Goal: Task Accomplishment & Management: Use online tool/utility

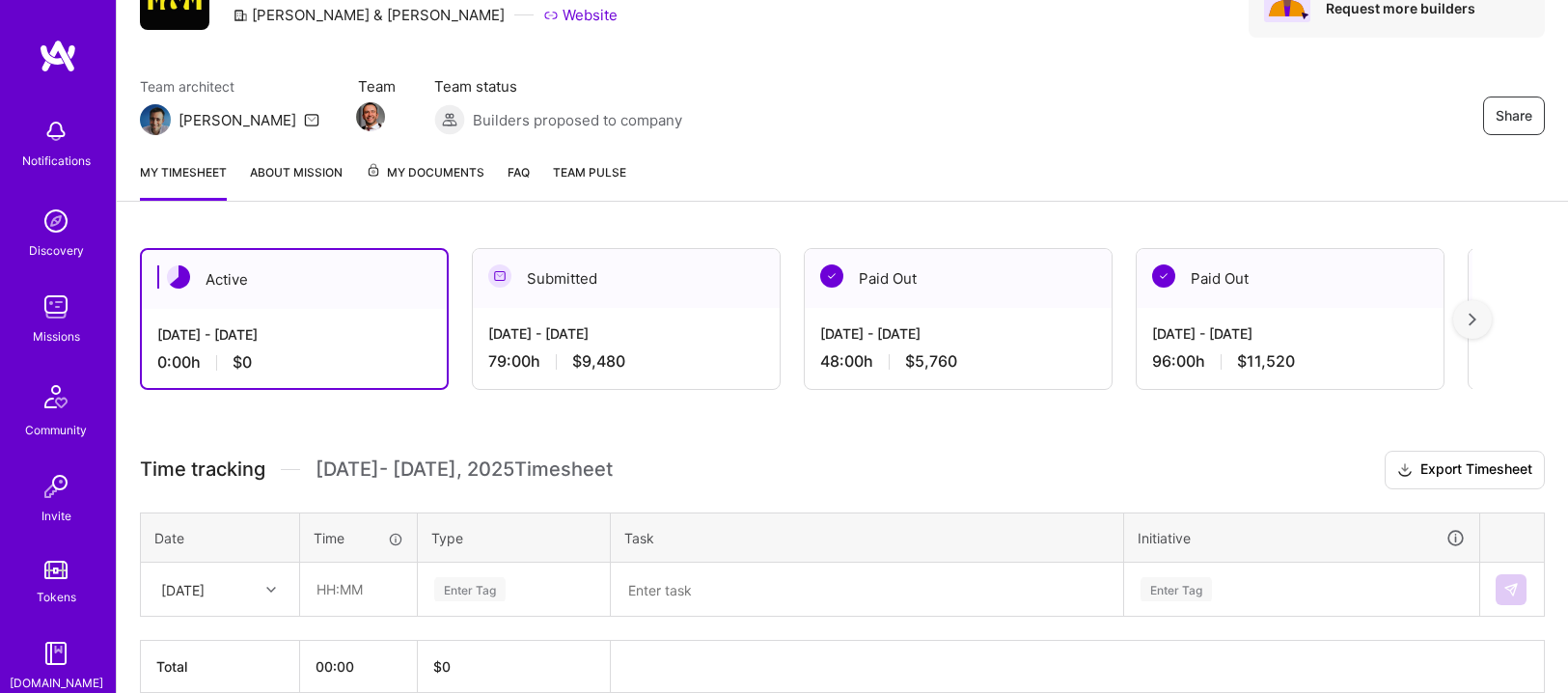
scroll to position [200, 0]
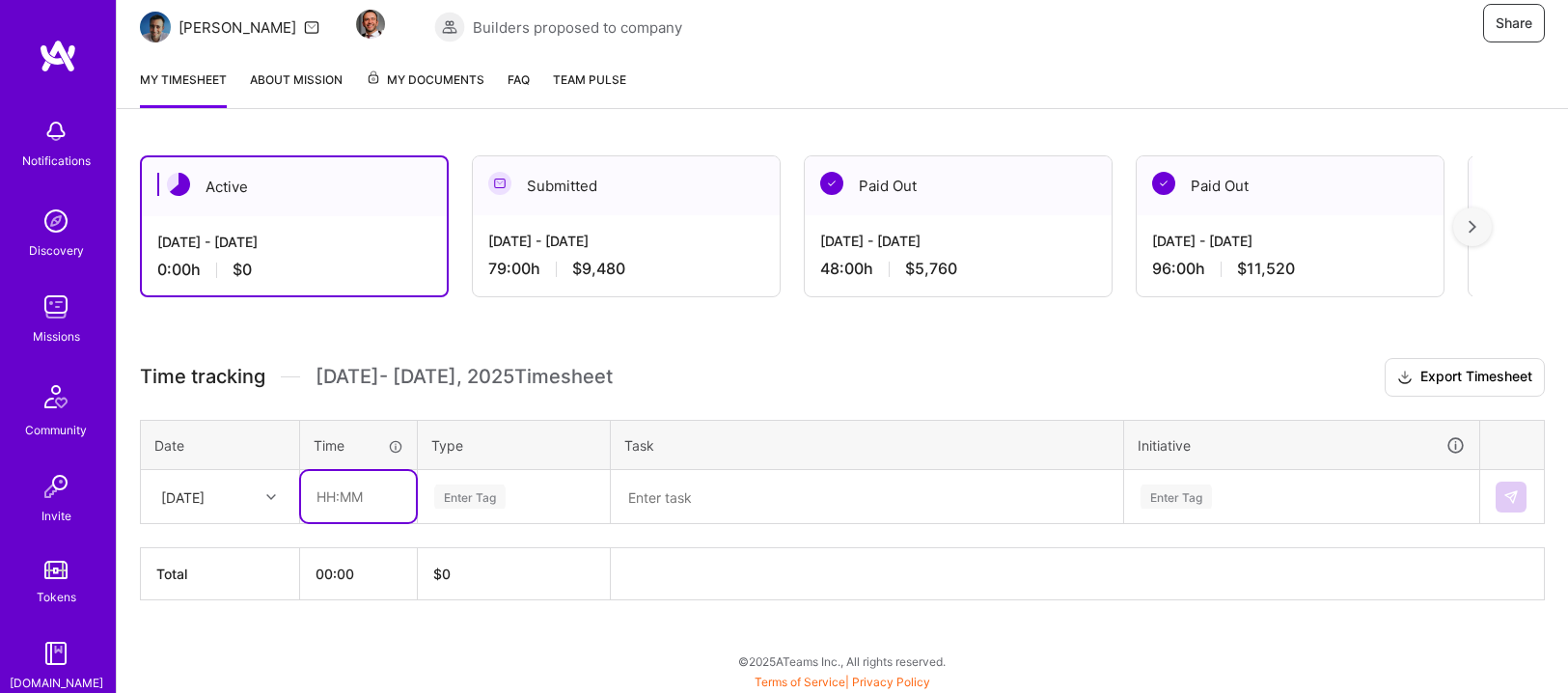
click at [358, 495] on input "text" at bounding box center [359, 496] width 115 height 51
type input "03:00"
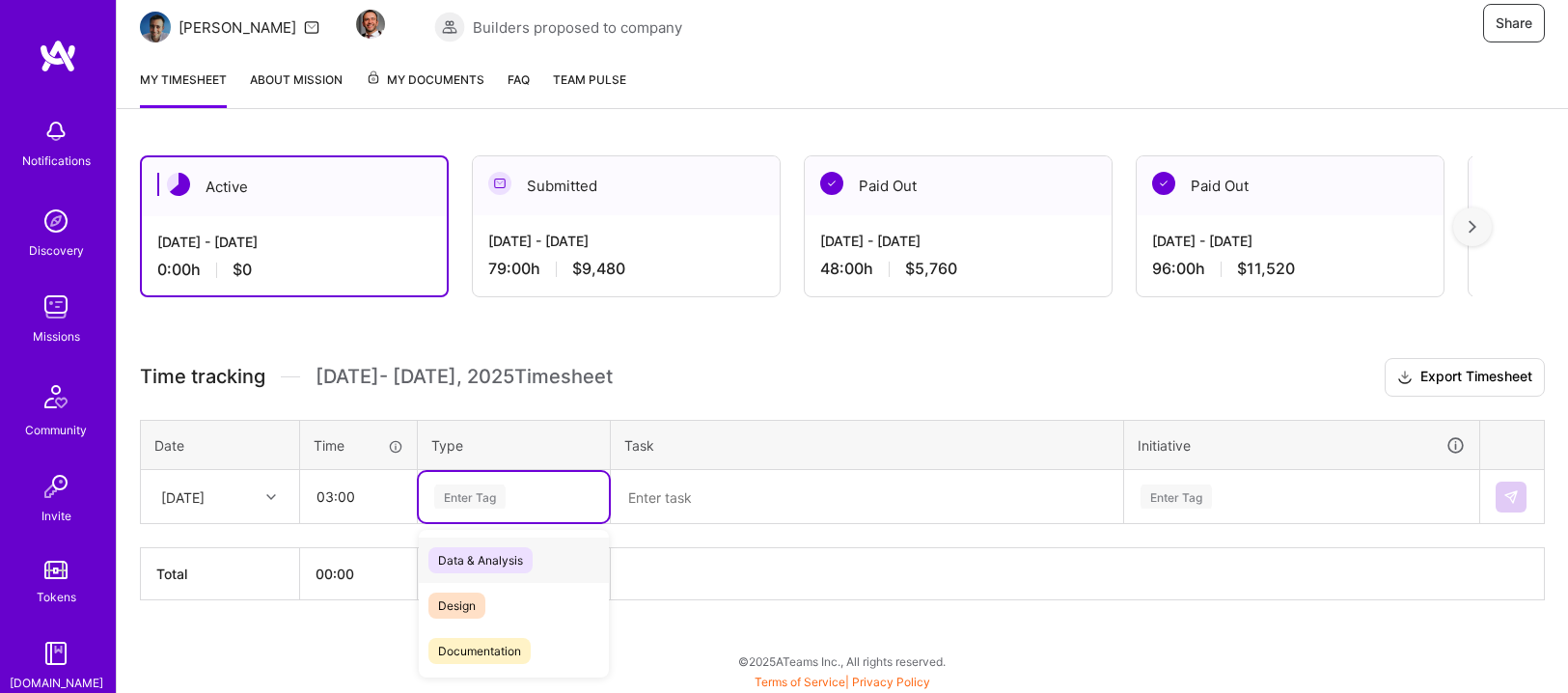
scroll to position [201, 0]
type input "S"
type input "ope"
type input "op"
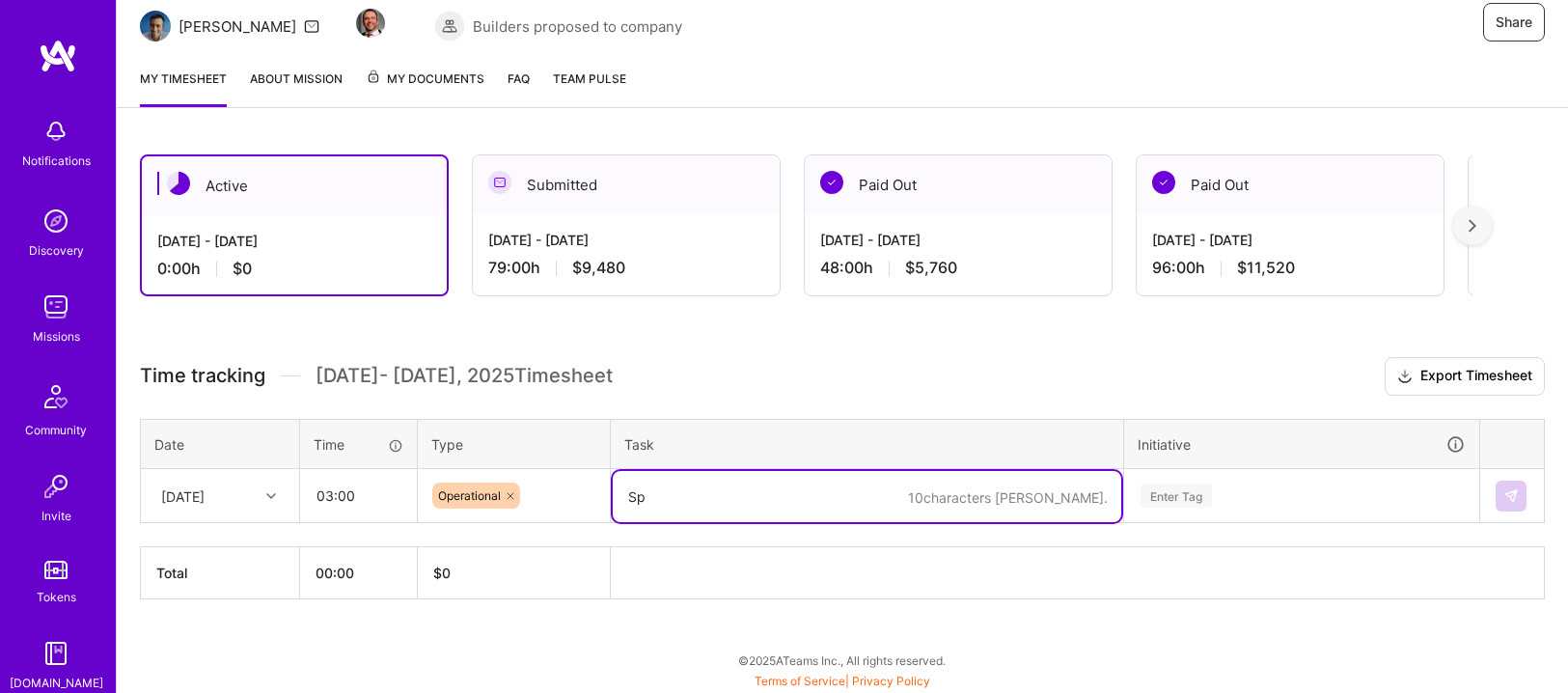
type textarea "S"
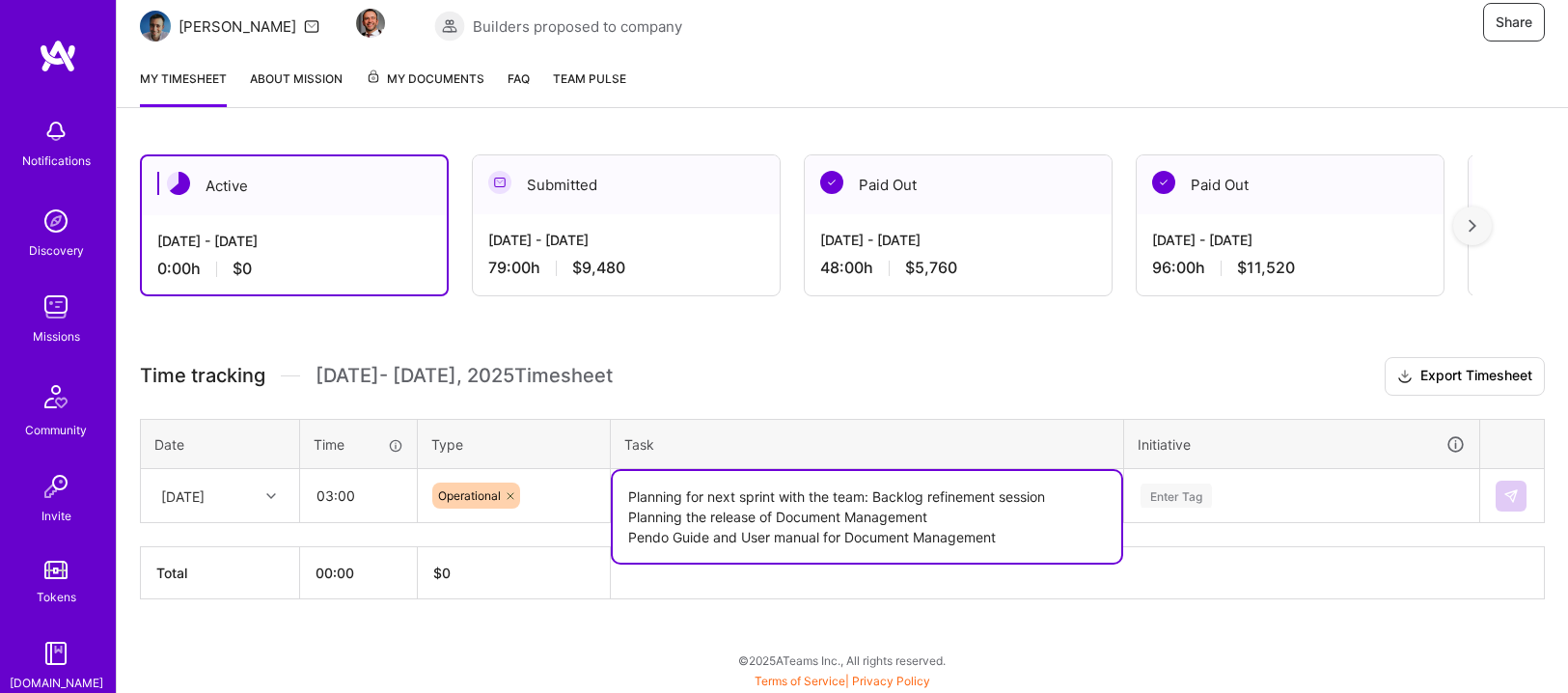
type textarea "Planning for next sprint with the team: Backlog refinement session Planning the…"
click at [1227, 495] on div "Enter Tag" at bounding box center [1301, 495] width 353 height 50
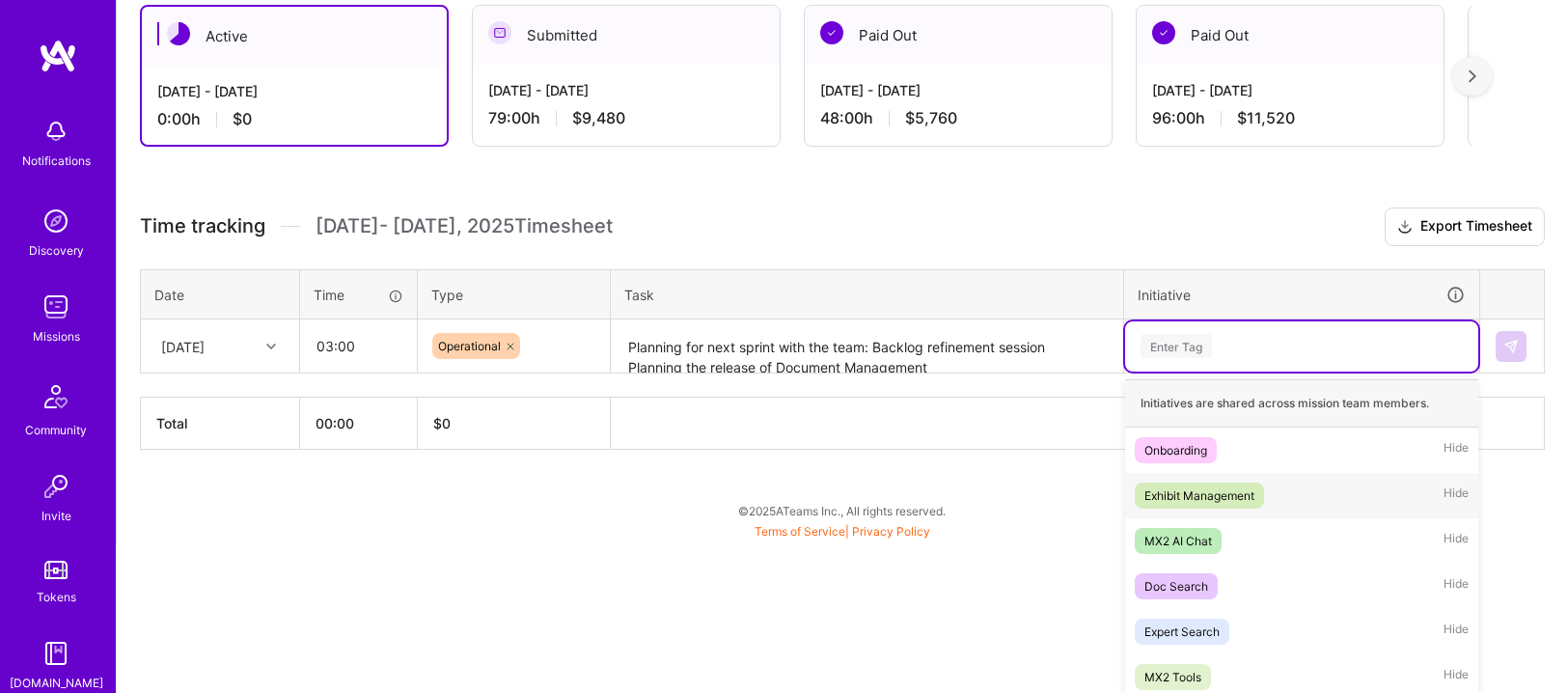
scroll to position [356, 0]
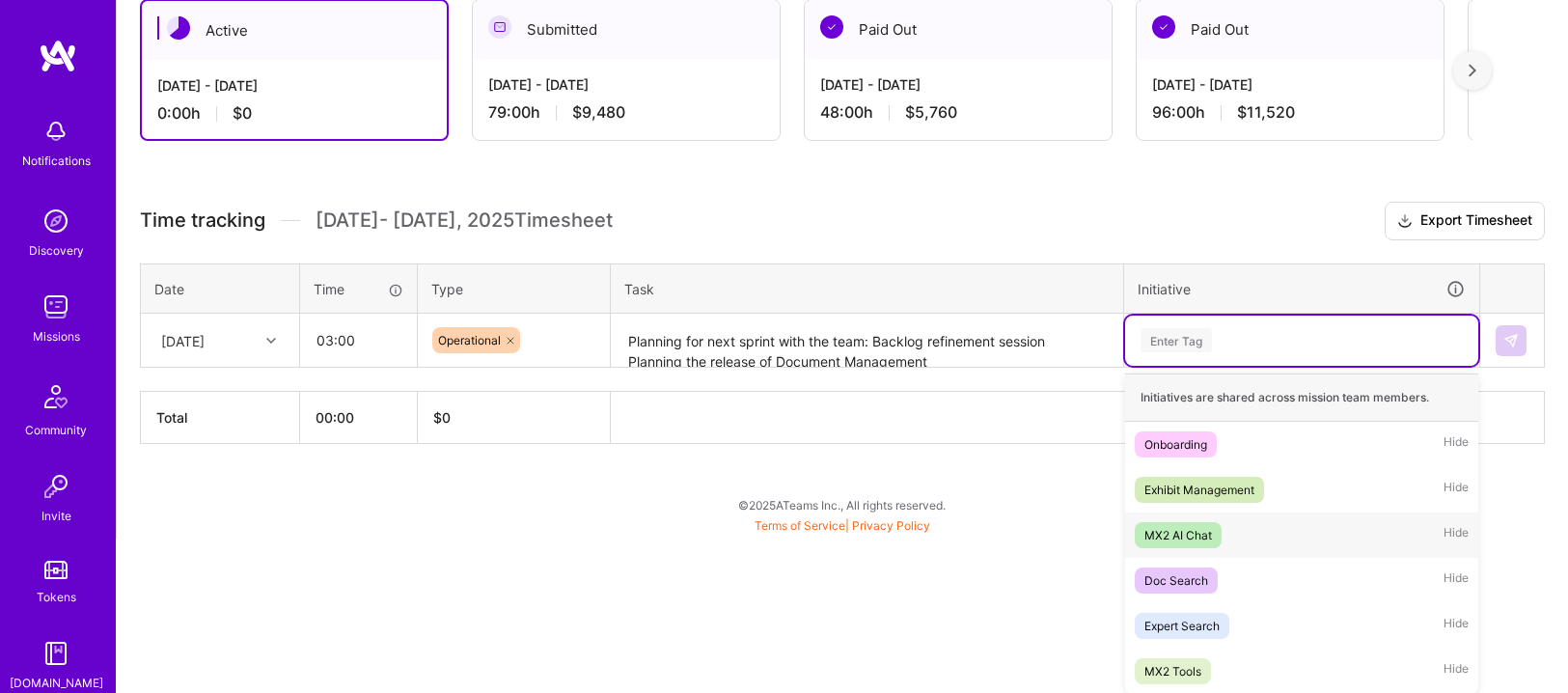
click at [1199, 522] on span "MX2 AI Chat" at bounding box center [1178, 535] width 87 height 26
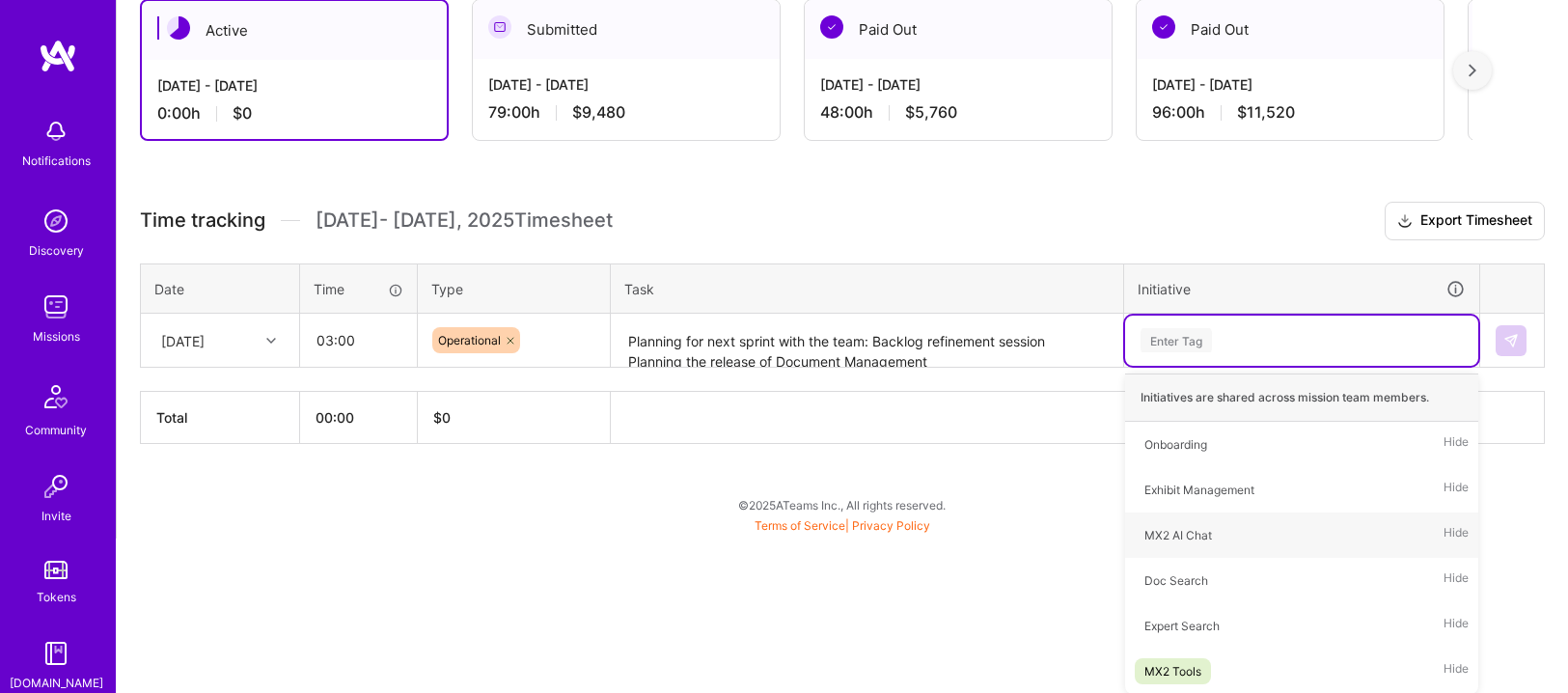
scroll to position [201, 0]
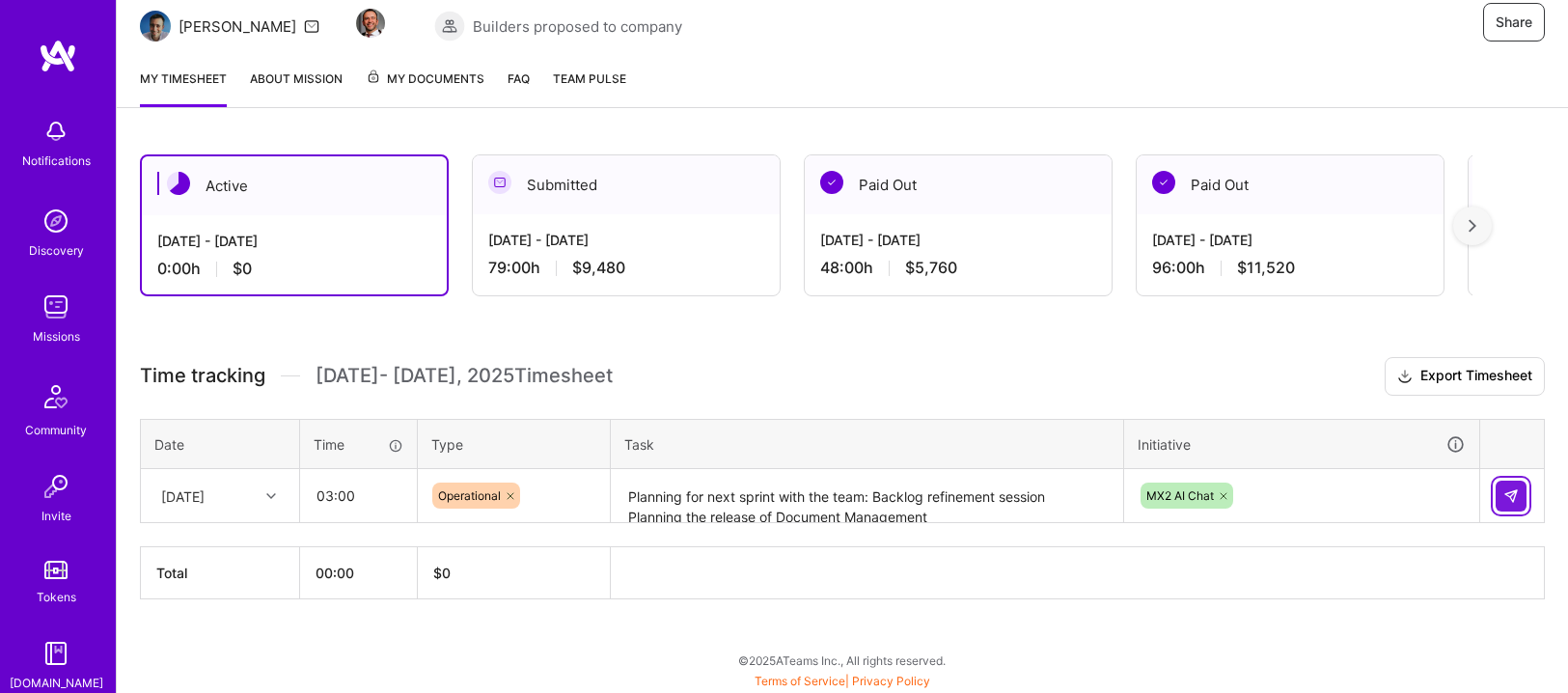
click at [1520, 489] on button at bounding box center [1511, 495] width 31 height 31
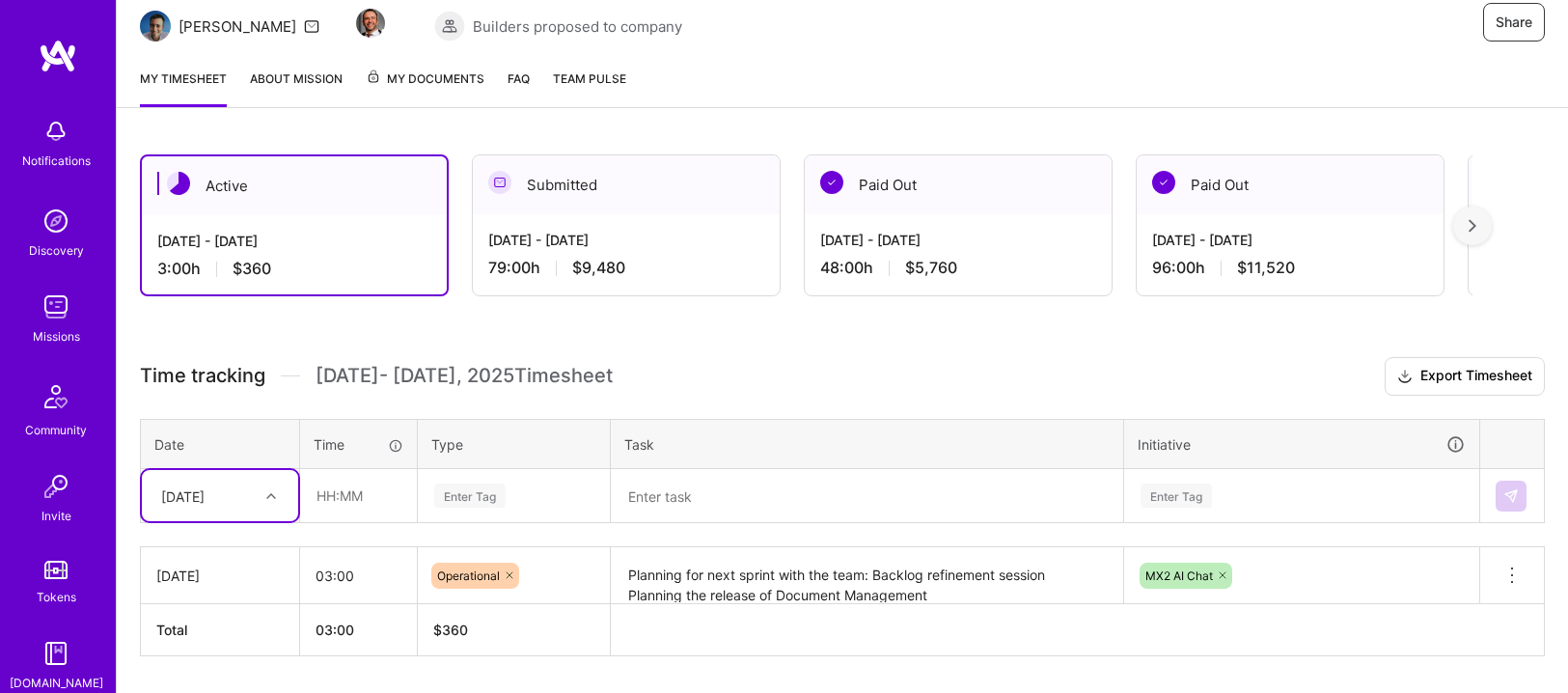
click at [463, 502] on div "Enter Tag" at bounding box center [514, 495] width 190 height 50
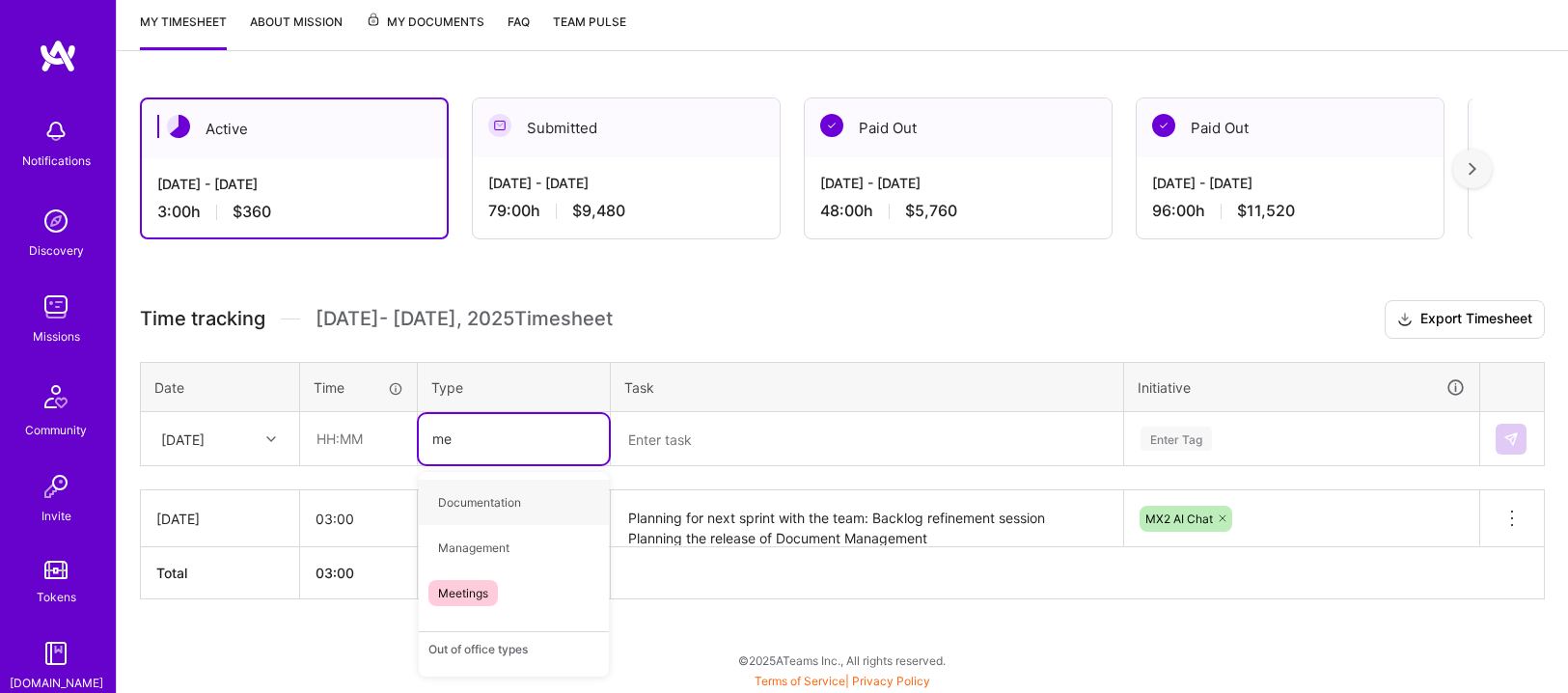
type input "mee"
click at [456, 500] on span "Meetings" at bounding box center [463, 502] width 69 height 26
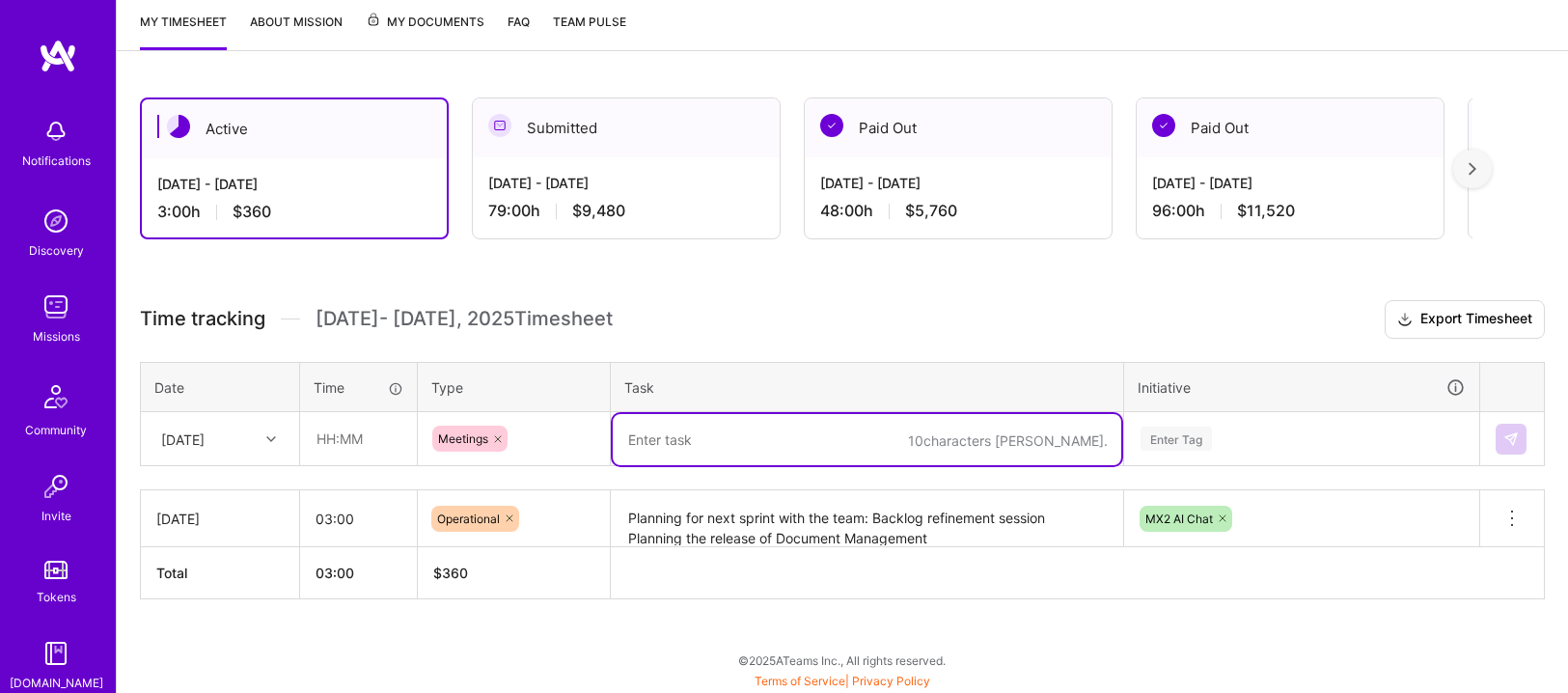
click at [696, 435] on textarea at bounding box center [867, 440] width 508 height 51
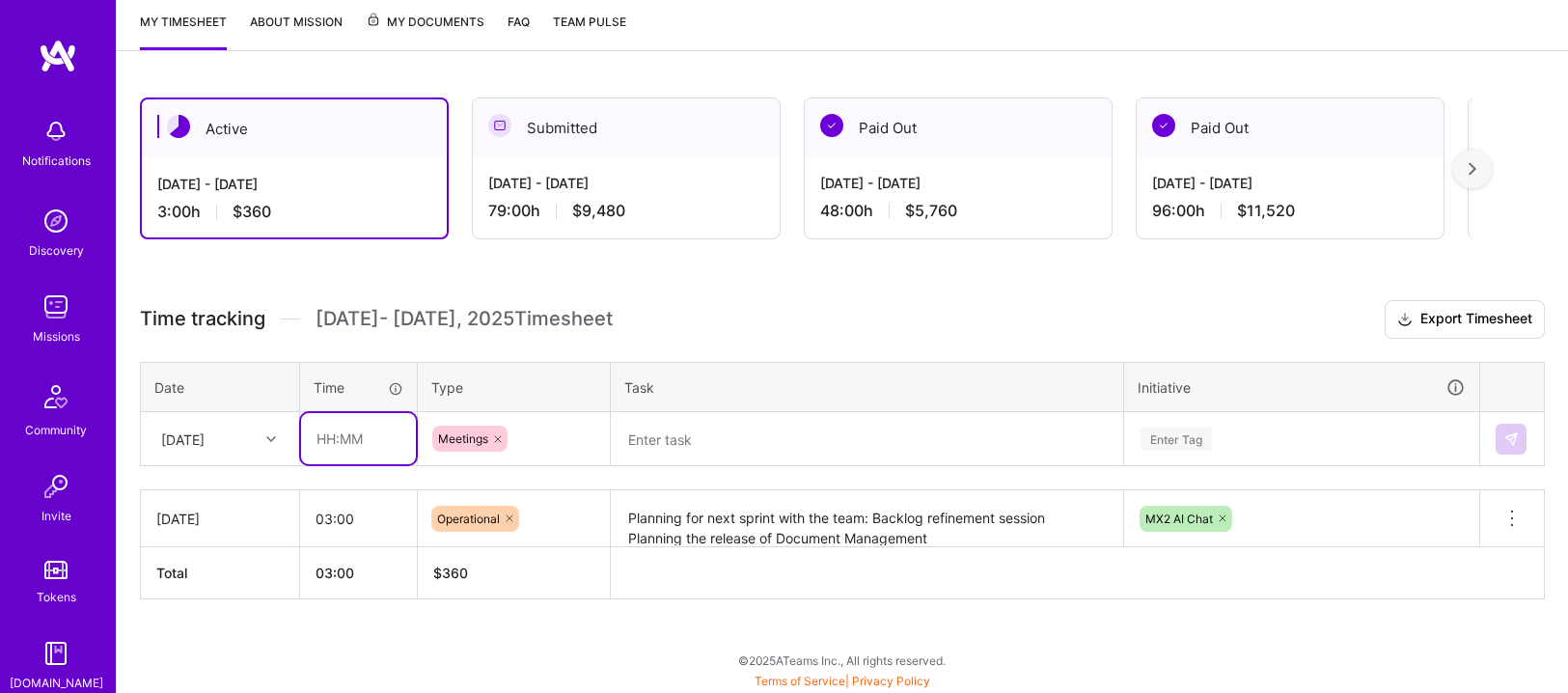
click at [336, 451] on input "text" at bounding box center [359, 439] width 115 height 51
type input "03:30"
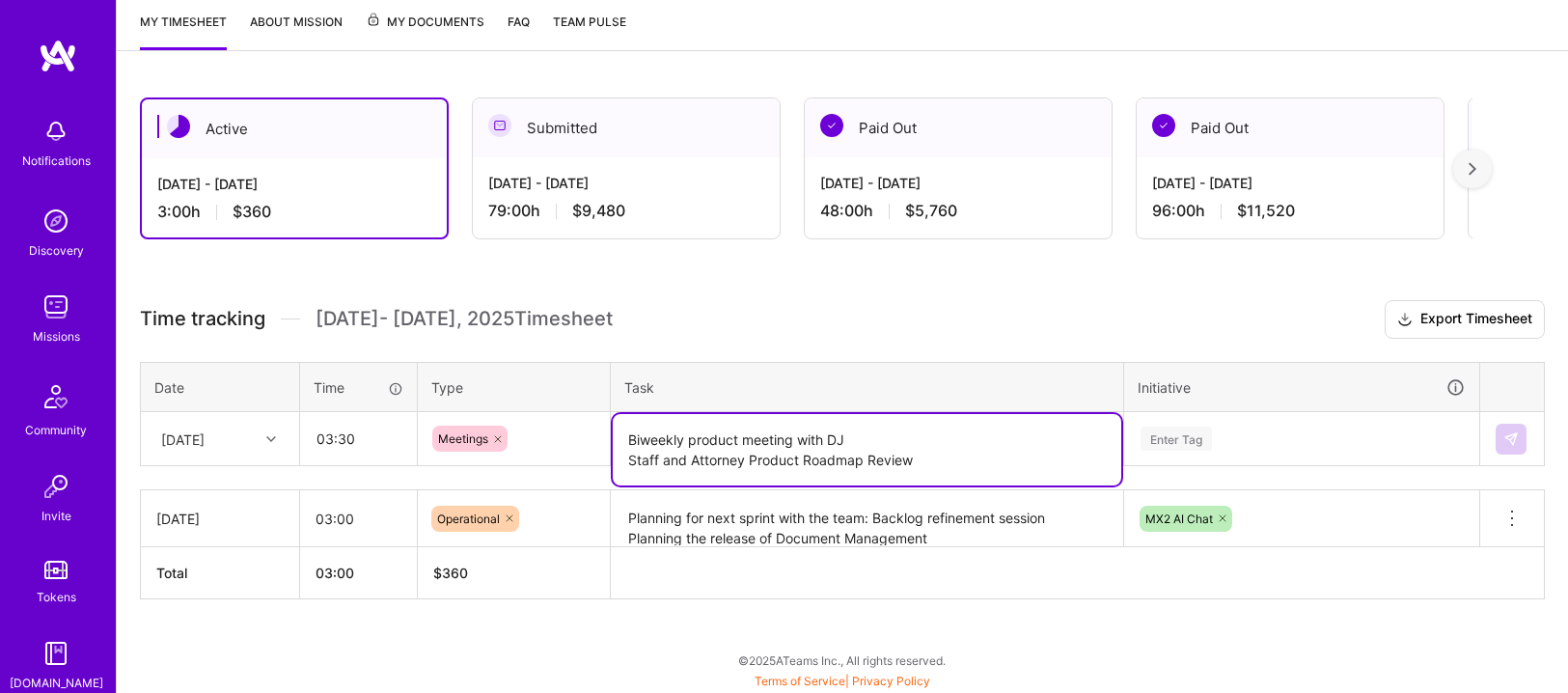
click at [750, 458] on textarea "Biweekly product meeting with DJ Staff and Attorney Product Roadmap Review" at bounding box center [867, 450] width 508 height 71
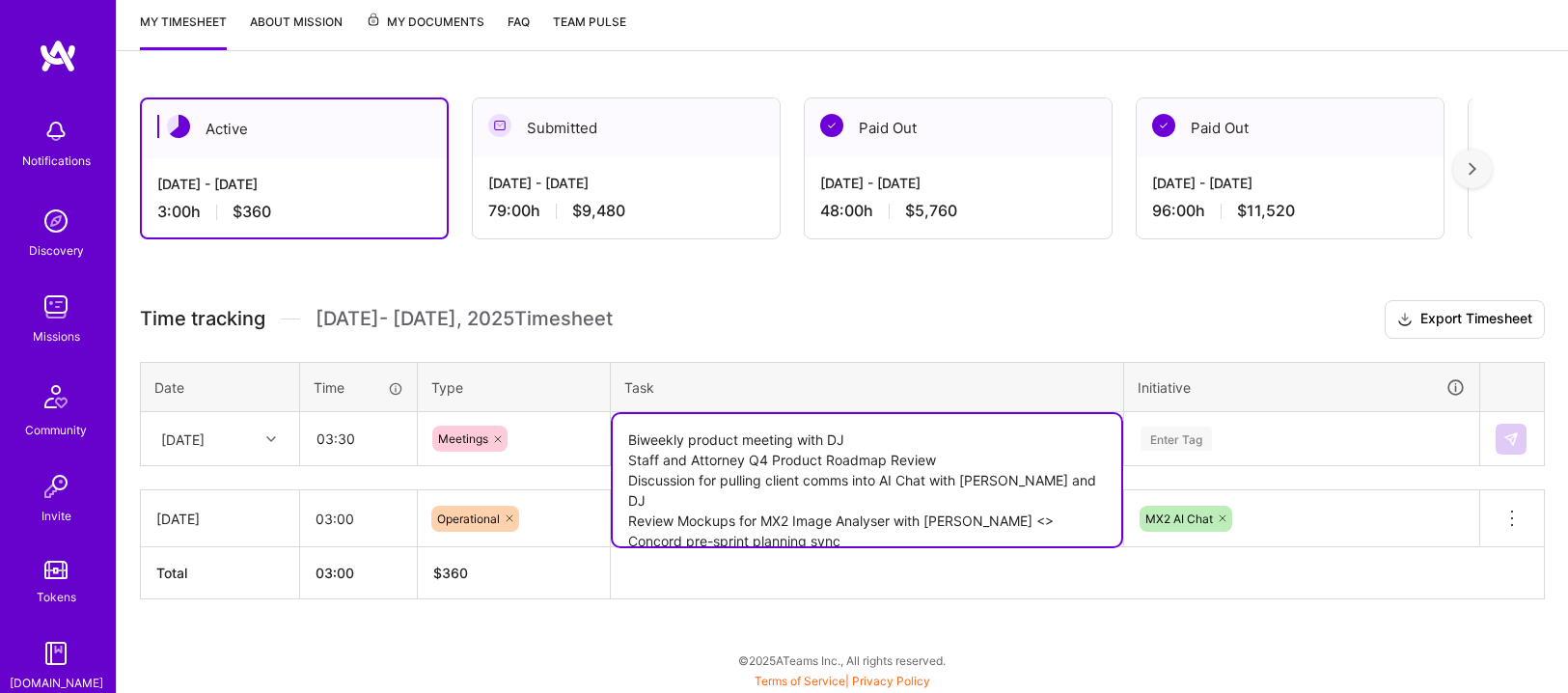
type textarea "Biweekly product meeting with DJ Staff and Attorney Q4 Product Roadmap Review D…"
click at [986, 317] on h3 "Time tracking [DATE] - [DATE] Timesheet Export Timesheet" at bounding box center [842, 319] width 1405 height 39
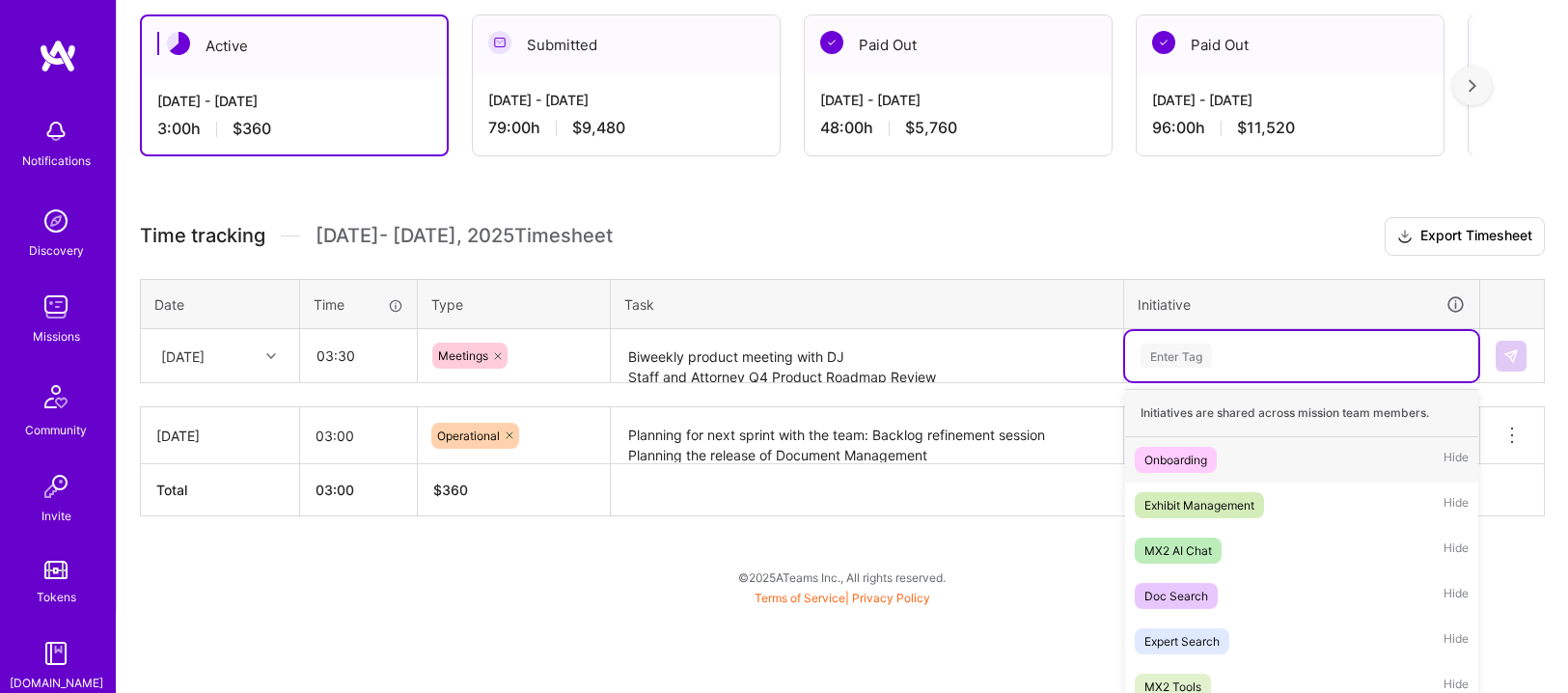
click at [1204, 382] on div "option MX2 AI Chat, selected. option Onboarding focused, 1 of 6. 6 results avai…" at bounding box center [1301, 356] width 353 height 50
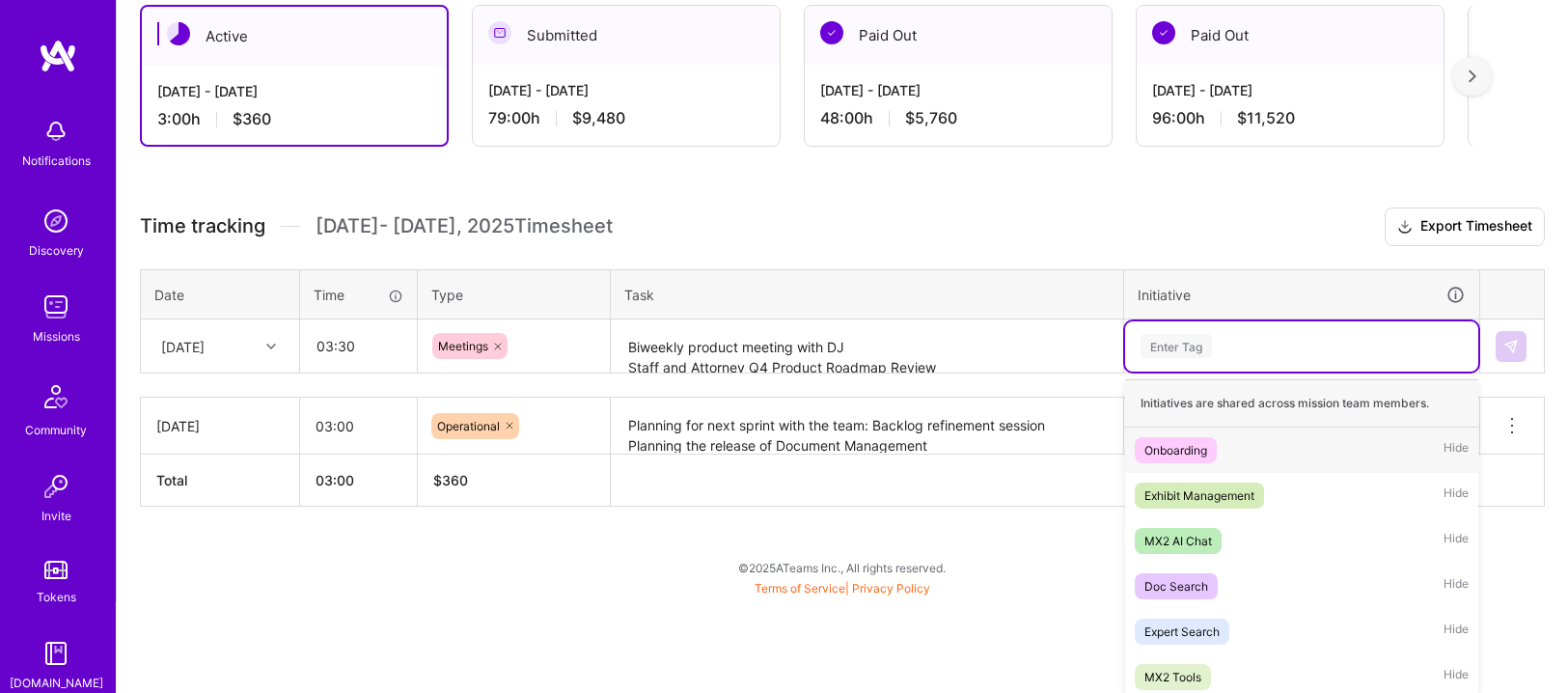
scroll to position [356, 0]
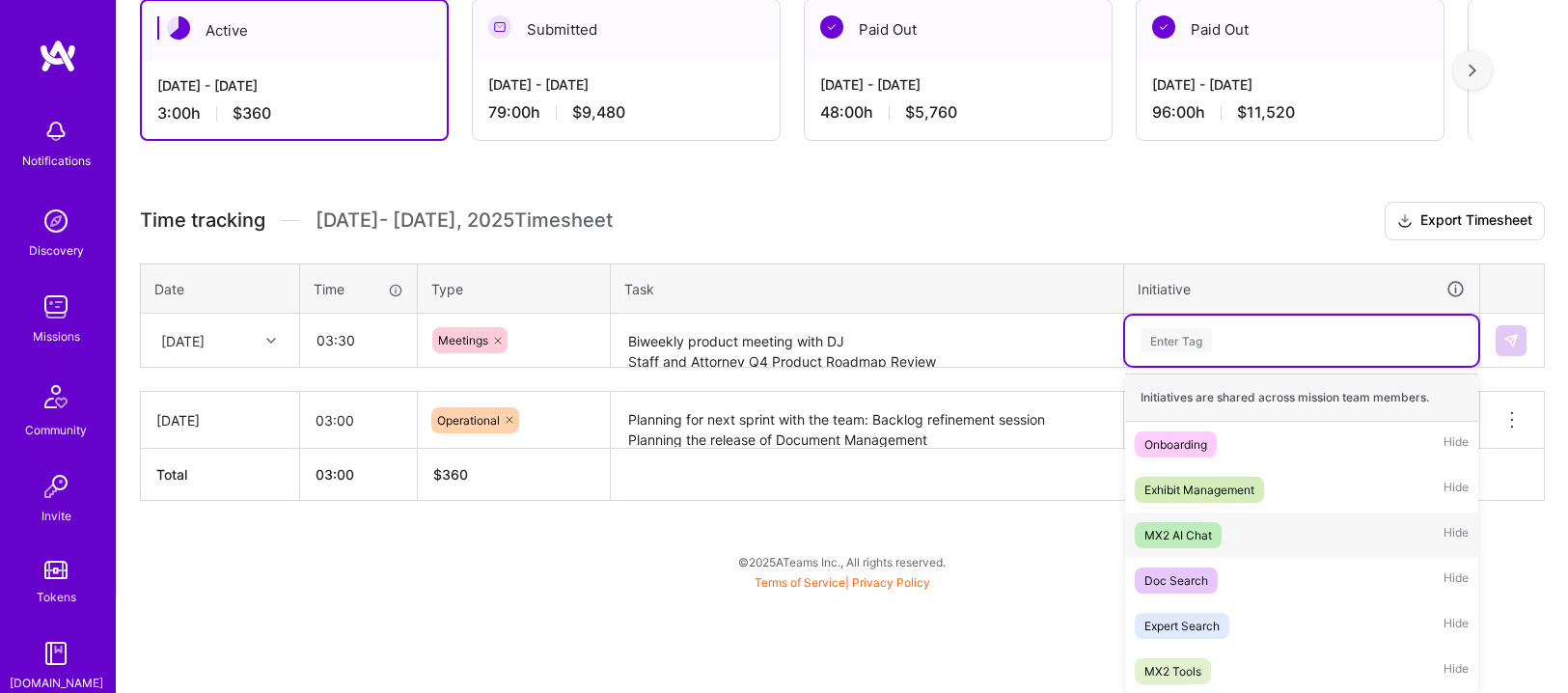
click at [1164, 537] on div "MX2 AI Chat" at bounding box center [1178, 535] width 67 height 20
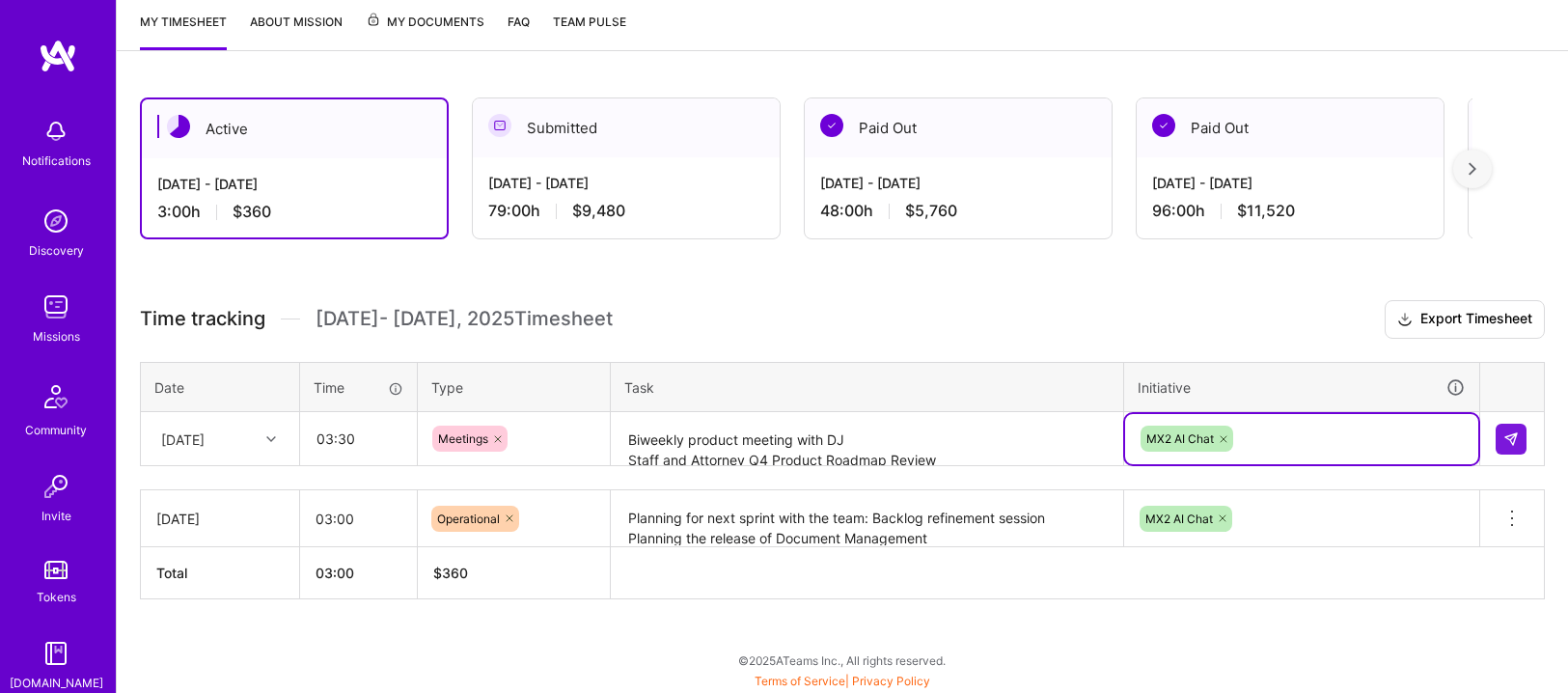
scroll to position [310, 0]
click at [1293, 438] on div "option MX2 AI Chat, selected. Select is focused ,type to refine list, press Dow…" at bounding box center [1301, 438] width 353 height 50
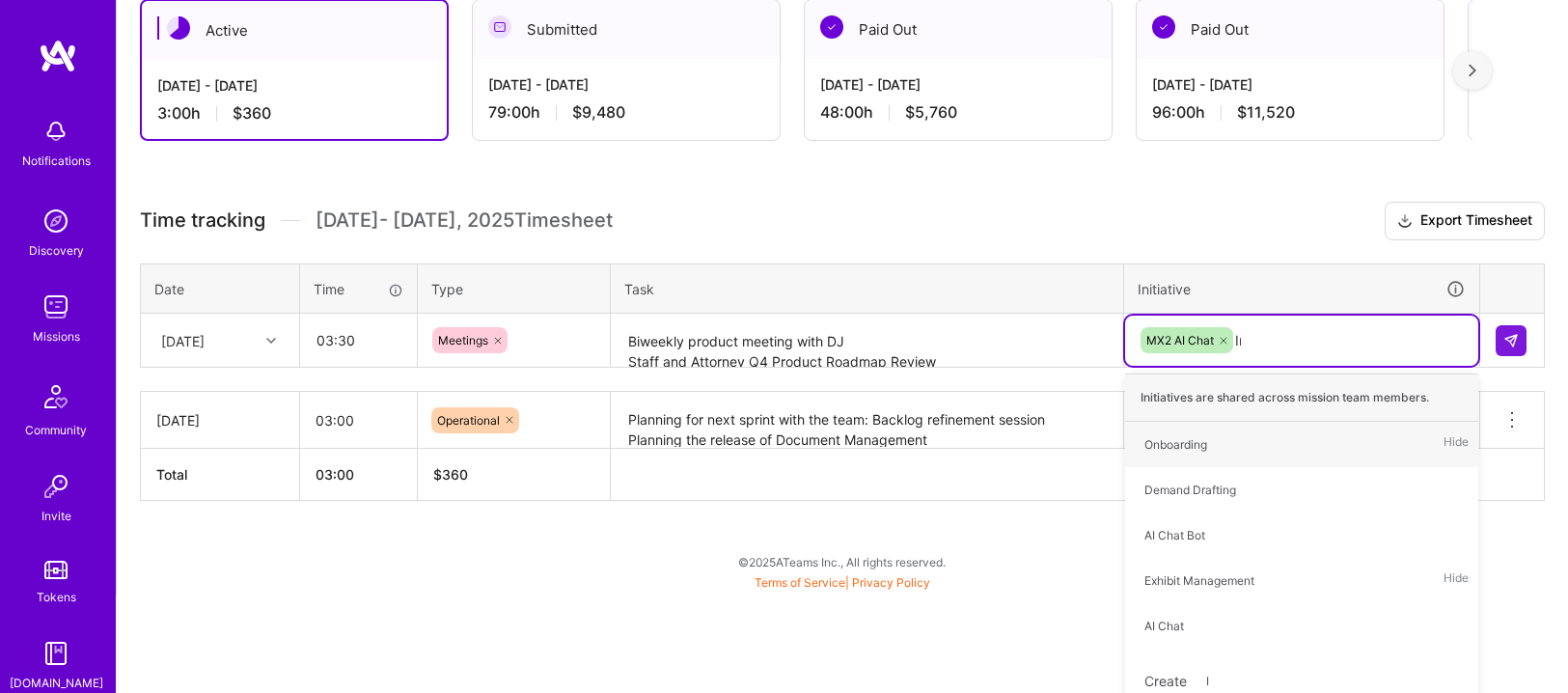
scroll to position [258, 0]
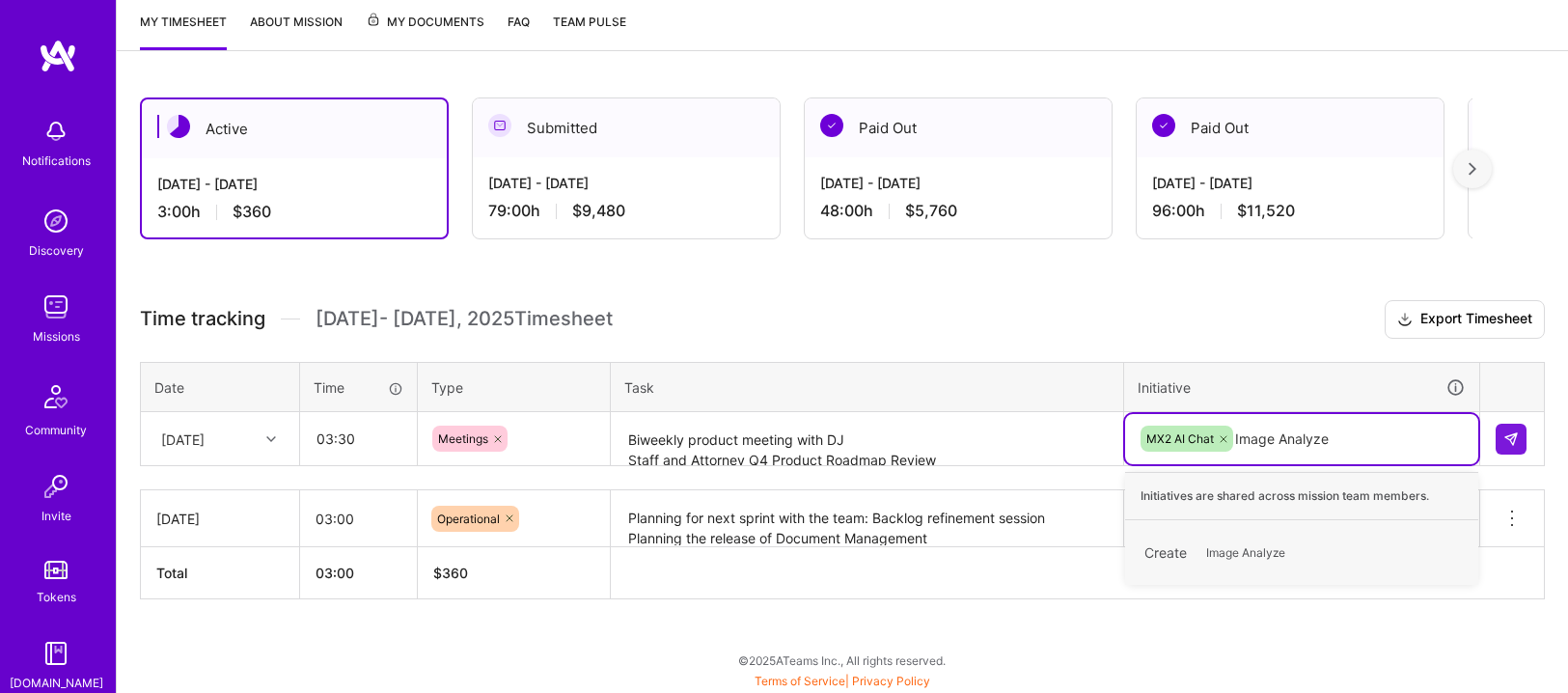
type input "Image Analyzer"
type input "F"
type input "p"
type input "M"
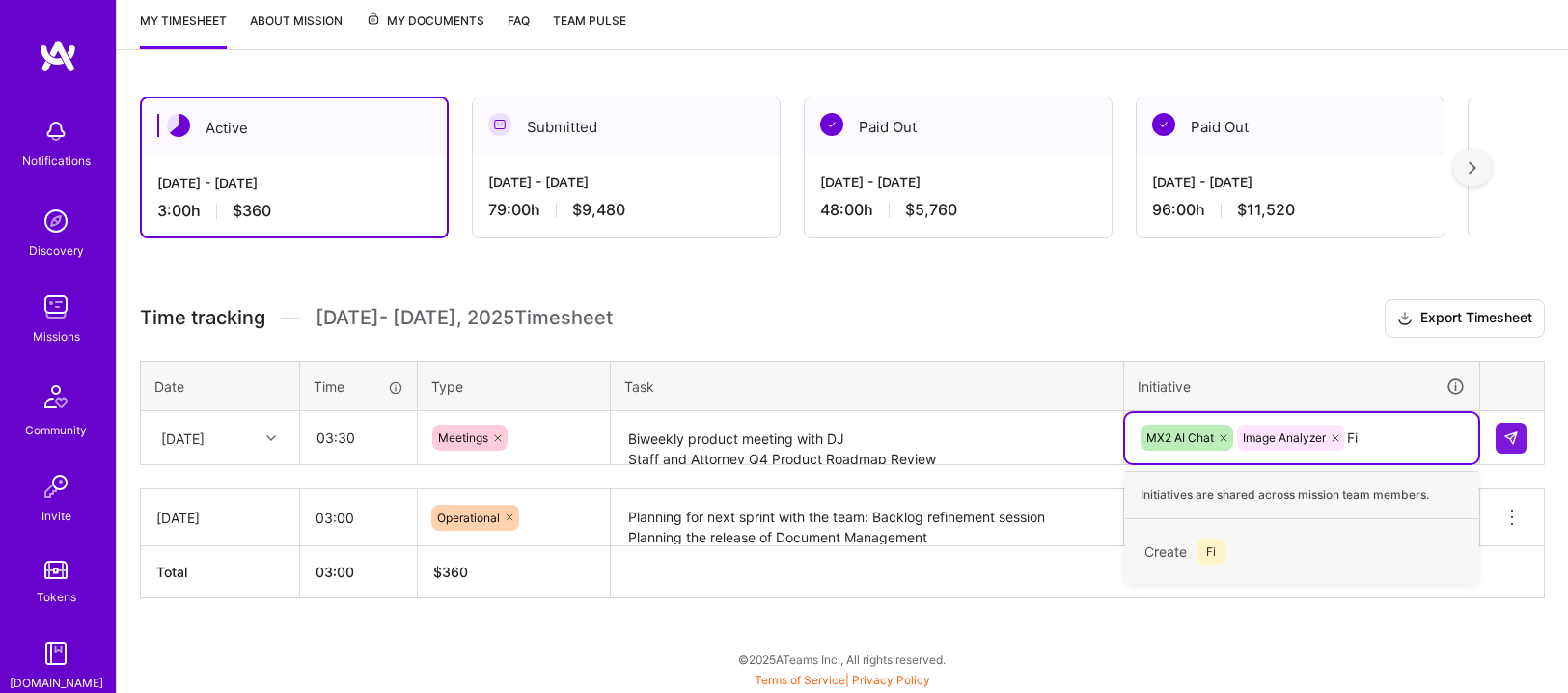
scroll to position [258, 0]
type input "First Draft"
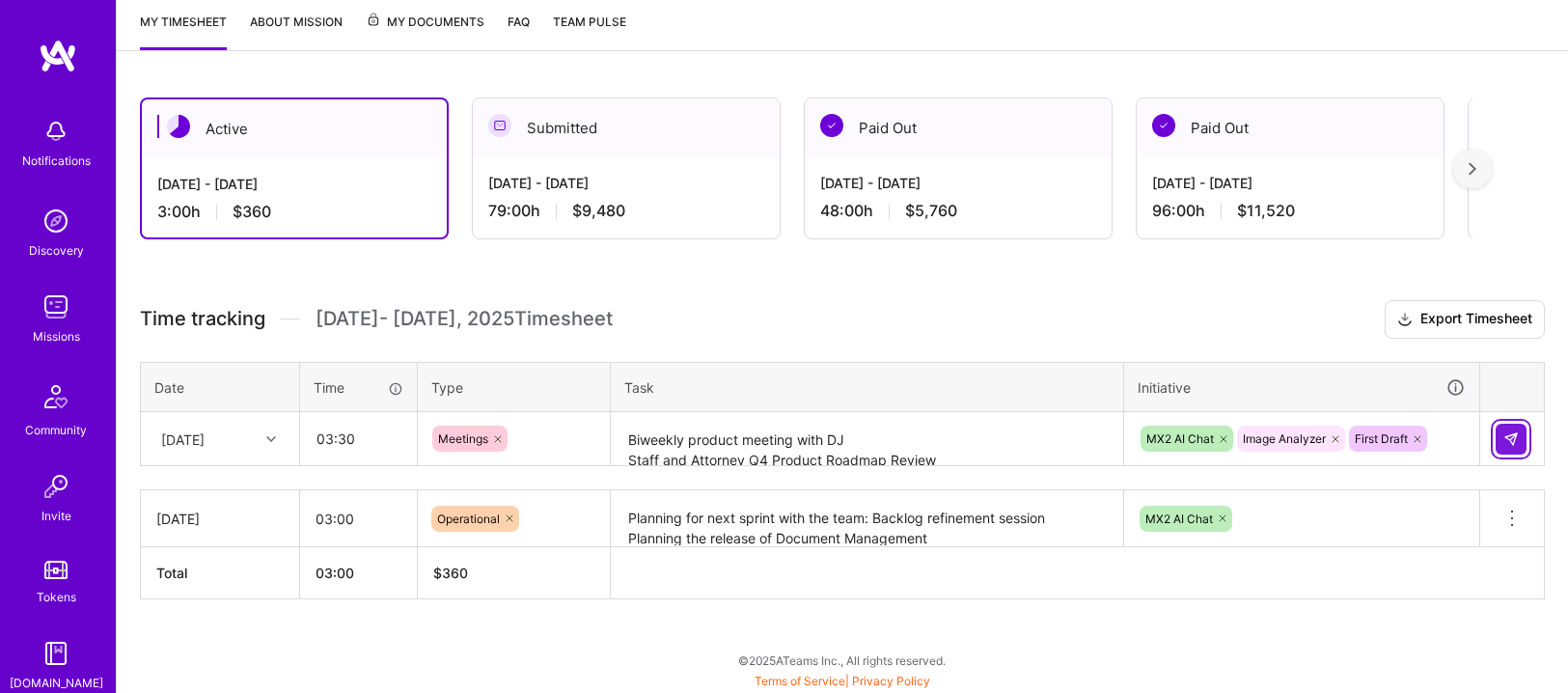
click at [1511, 437] on img at bounding box center [1512, 439] width 16 height 16
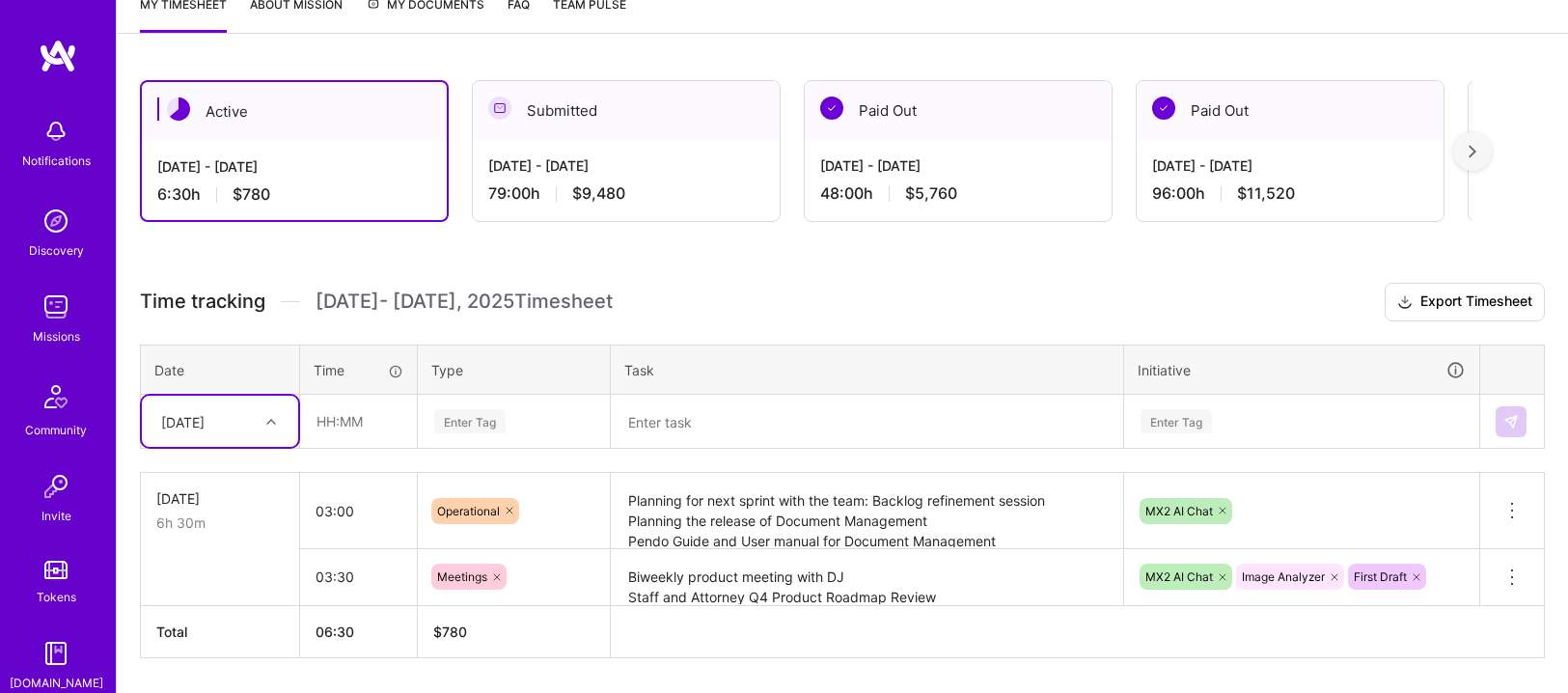
scroll to position [276, 0]
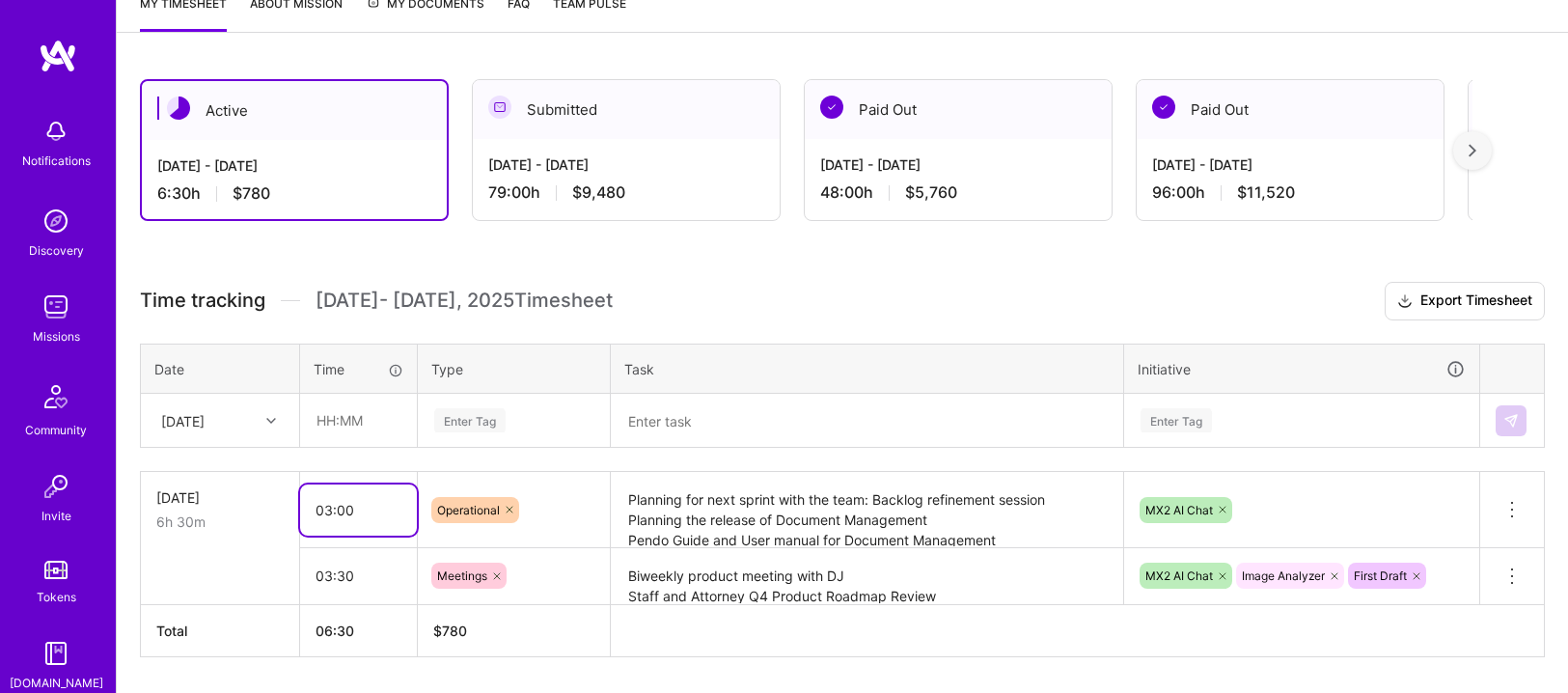
click at [342, 507] on input "03:00" at bounding box center [359, 510] width 117 height 51
type input "03:30"
click at [342, 414] on input "text" at bounding box center [359, 420] width 115 height 51
type input "01:00"
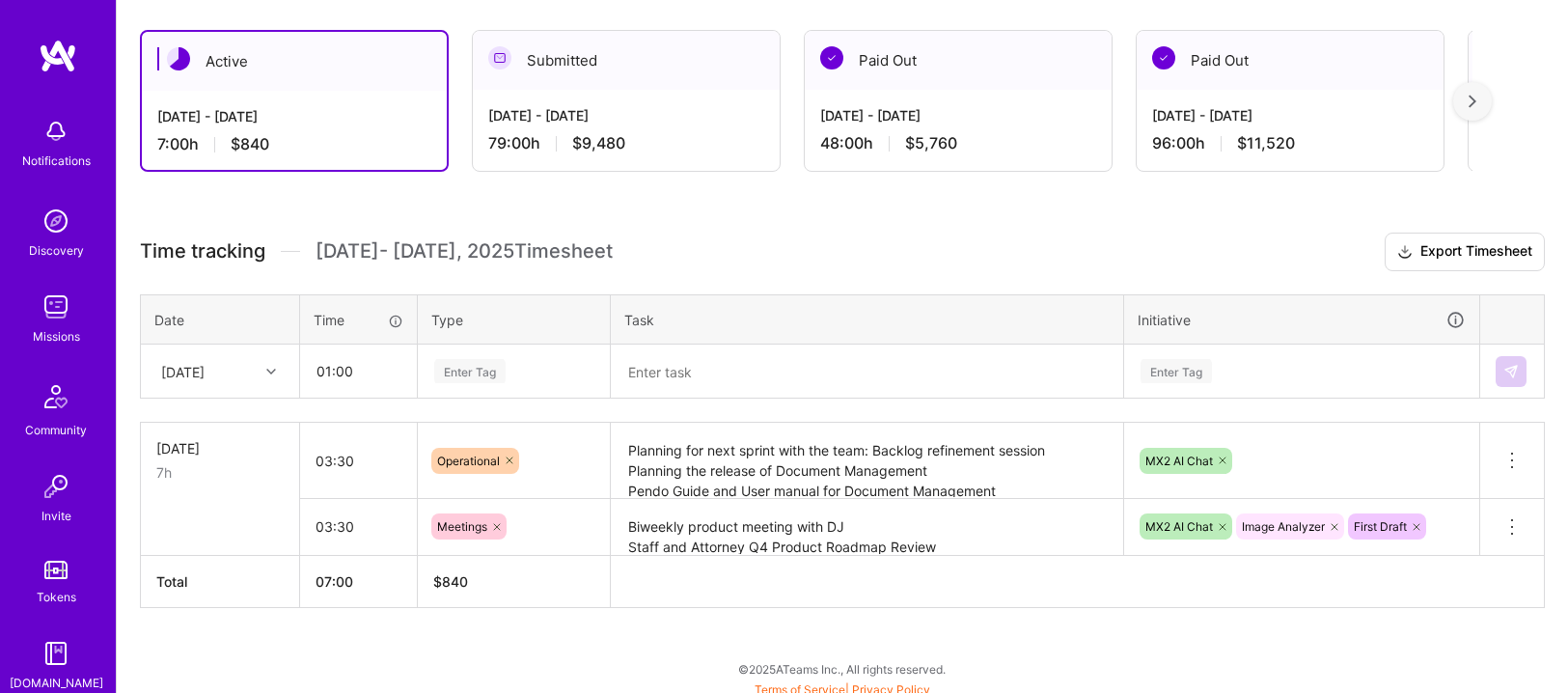
click at [466, 396] on div "Enter Tag" at bounding box center [514, 371] width 190 height 50
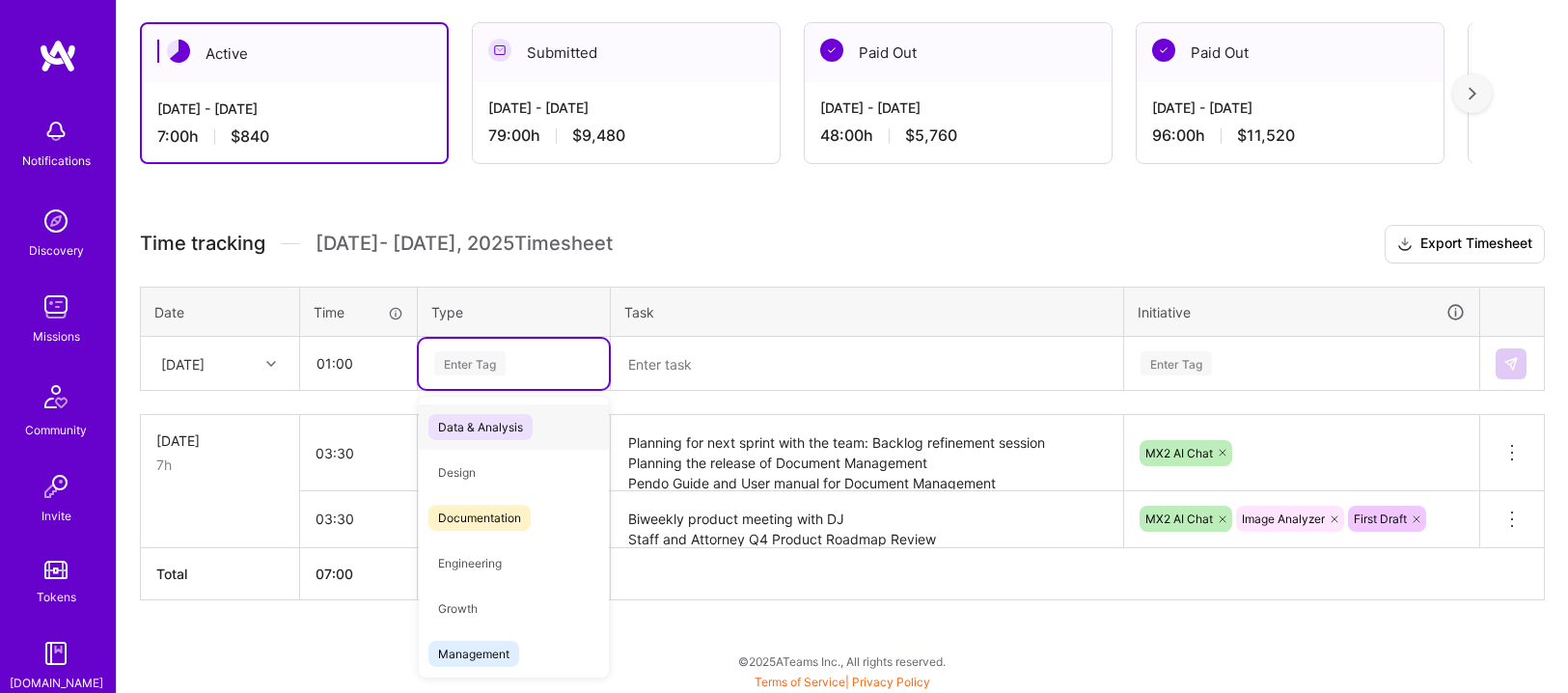
type input "a"
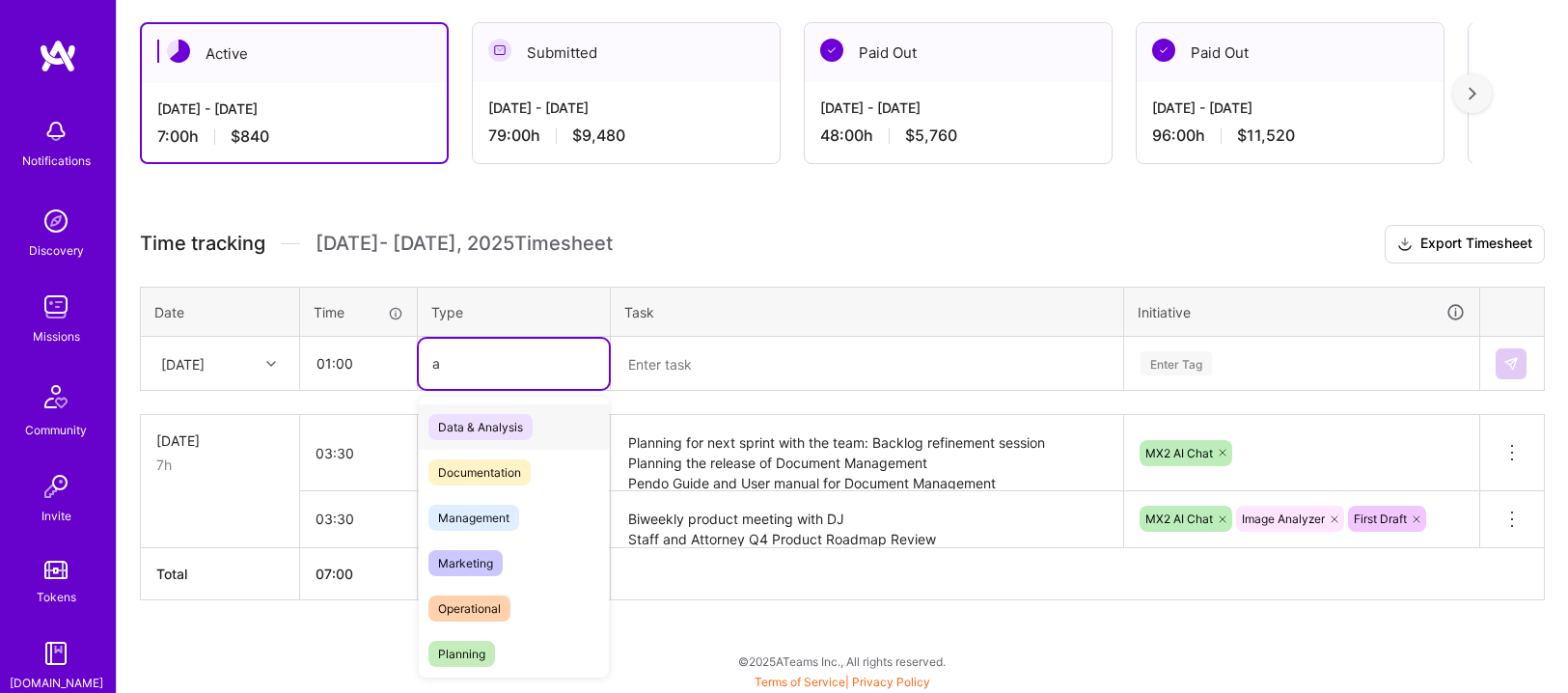
click at [499, 428] on span "Data & Analysis" at bounding box center [479, 427] width 104 height 26
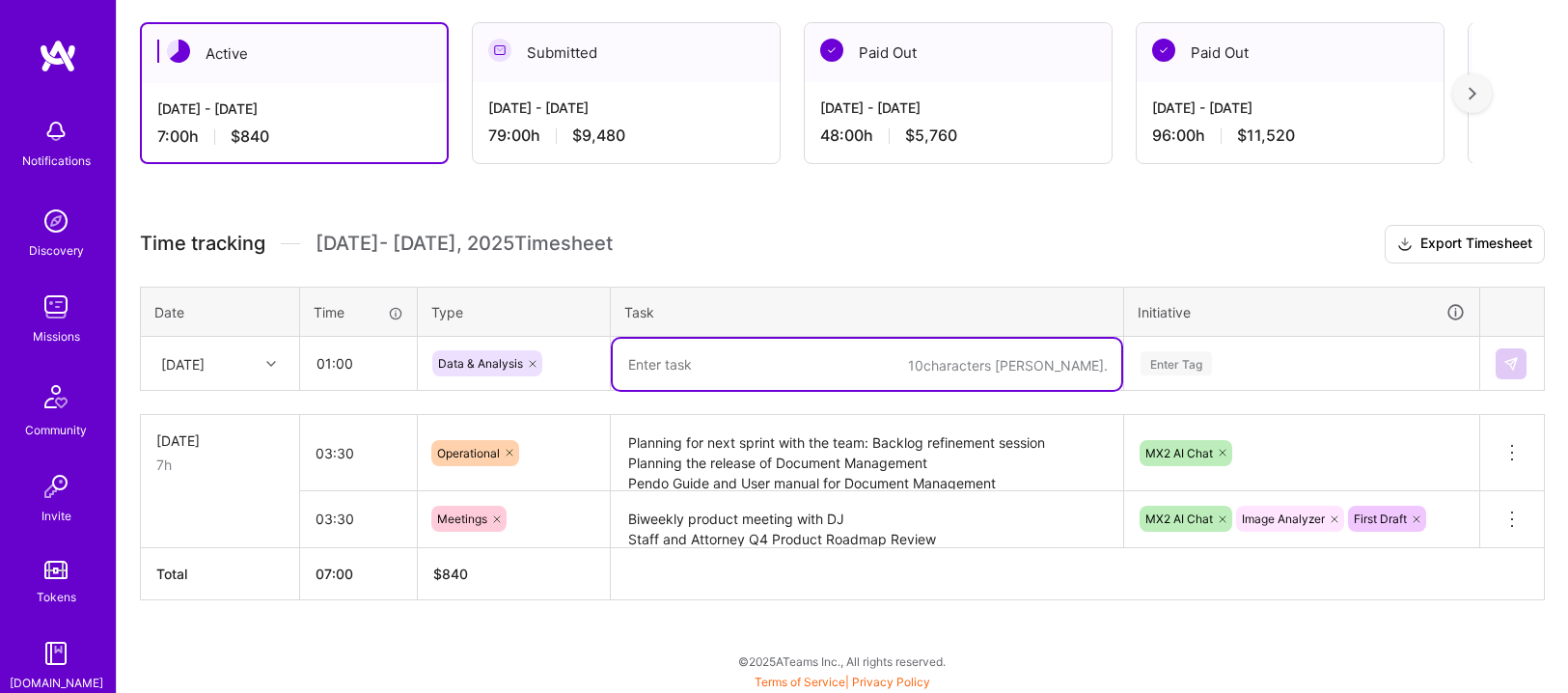
click at [707, 368] on textarea at bounding box center [867, 365] width 508 height 51
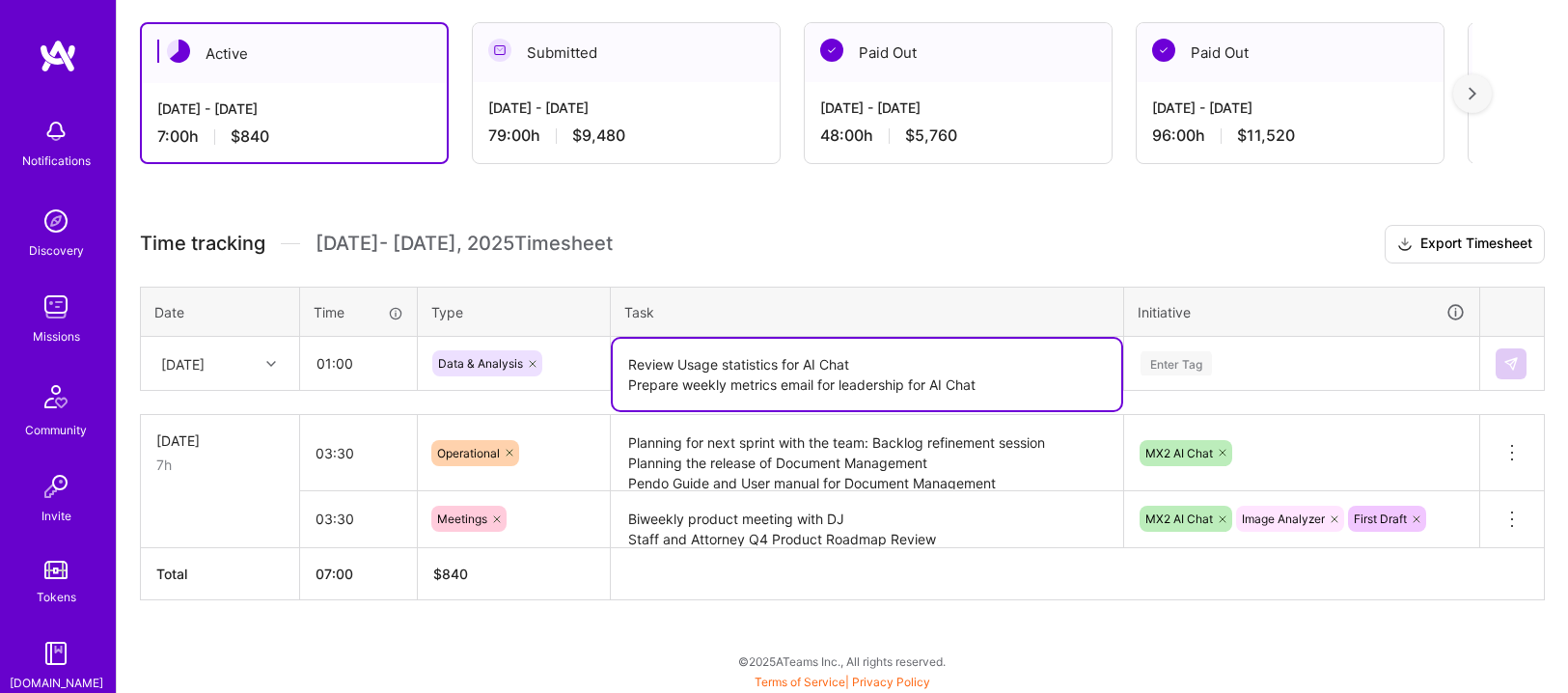
type textarea "Review Usage statistics for AI Chat Prepare weekly metrics email for leadership…"
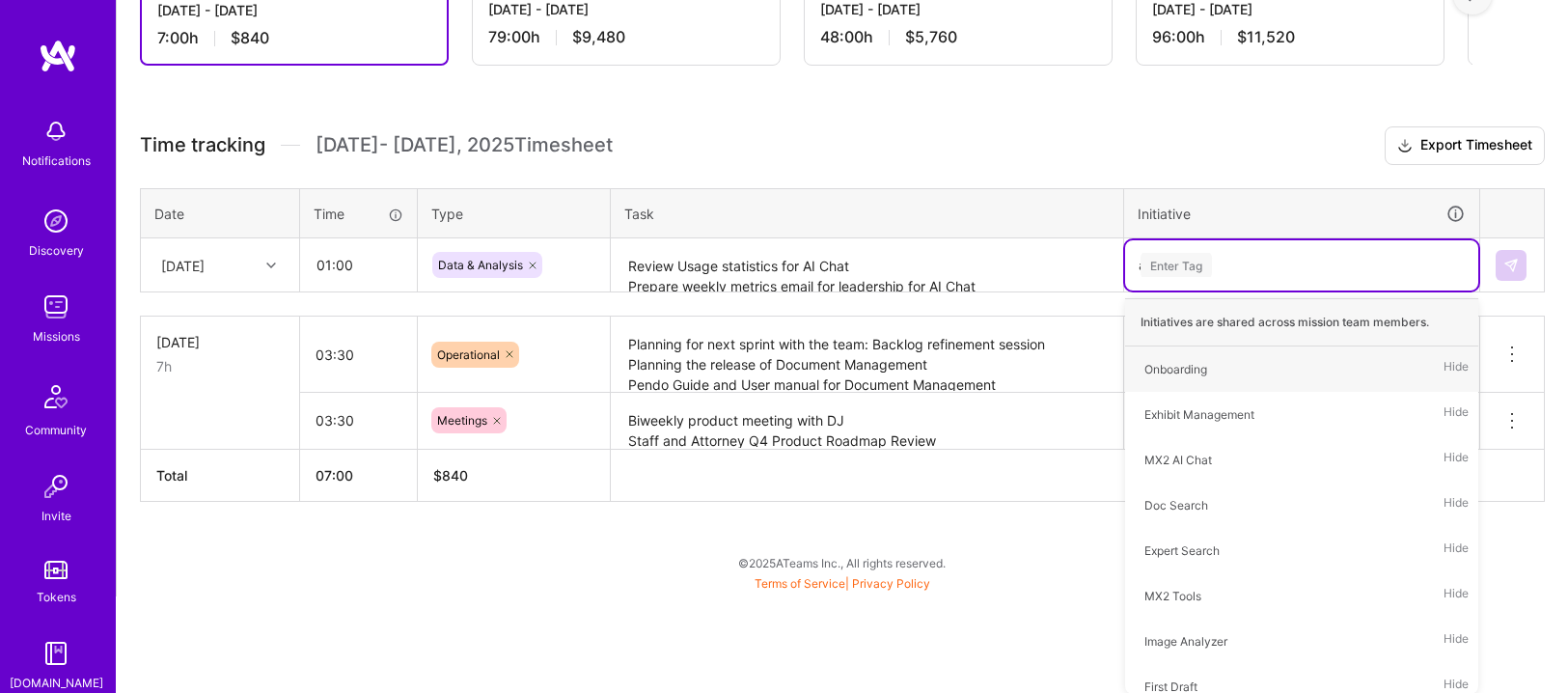
type input "ai"
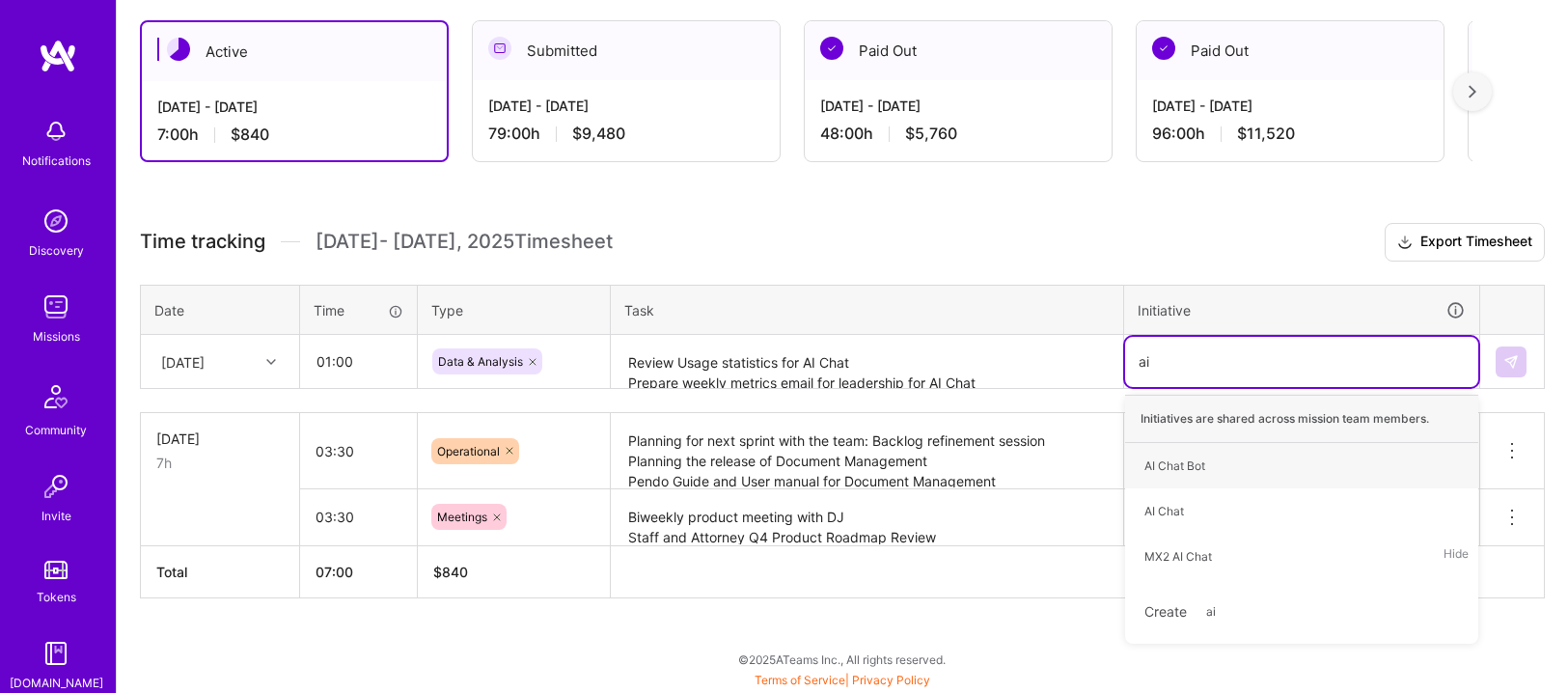
scroll to position [334, 0]
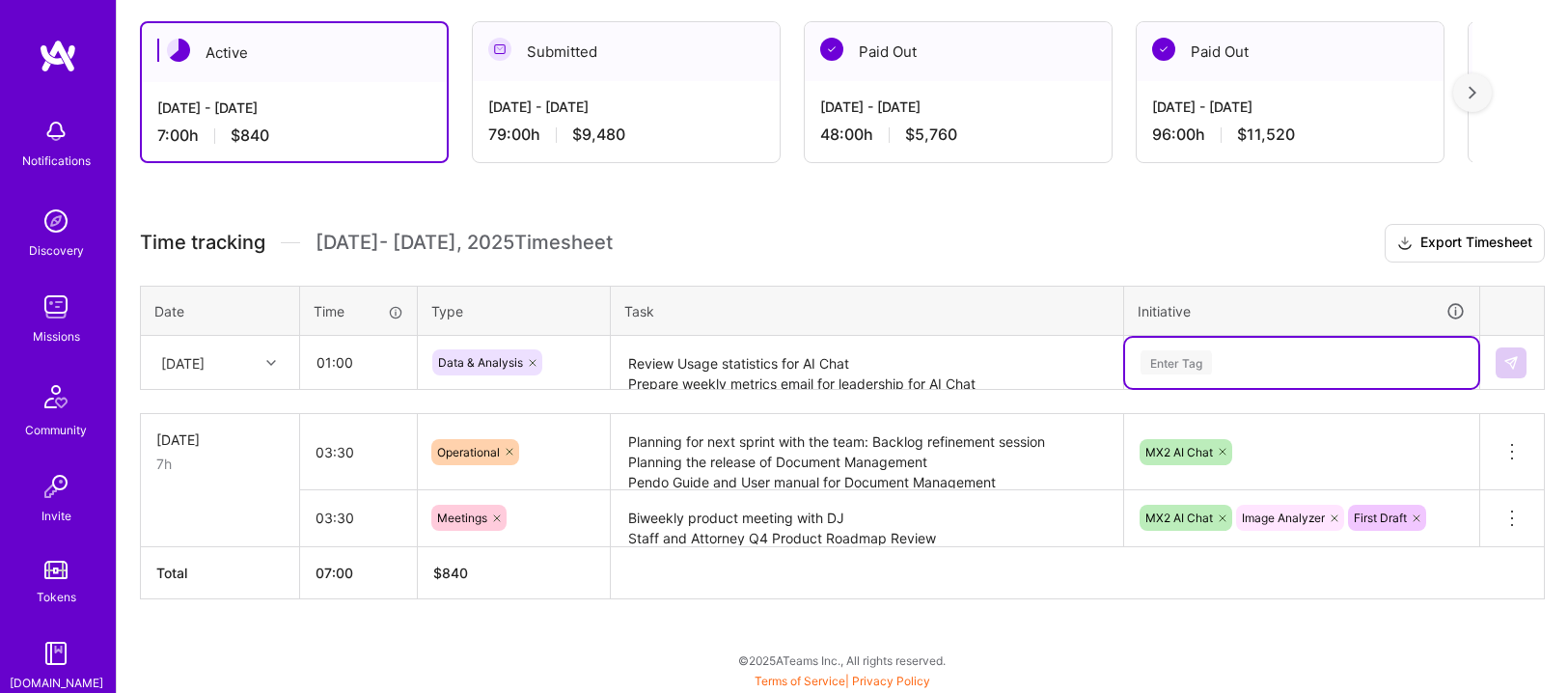
click at [1169, 351] on div "Enter Tag" at bounding box center [1302, 362] width 326 height 24
click at [1170, 357] on div "option First Draft, selected. Select is focused ,type to refine list, press Dow…" at bounding box center [1301, 362] width 353 height 50
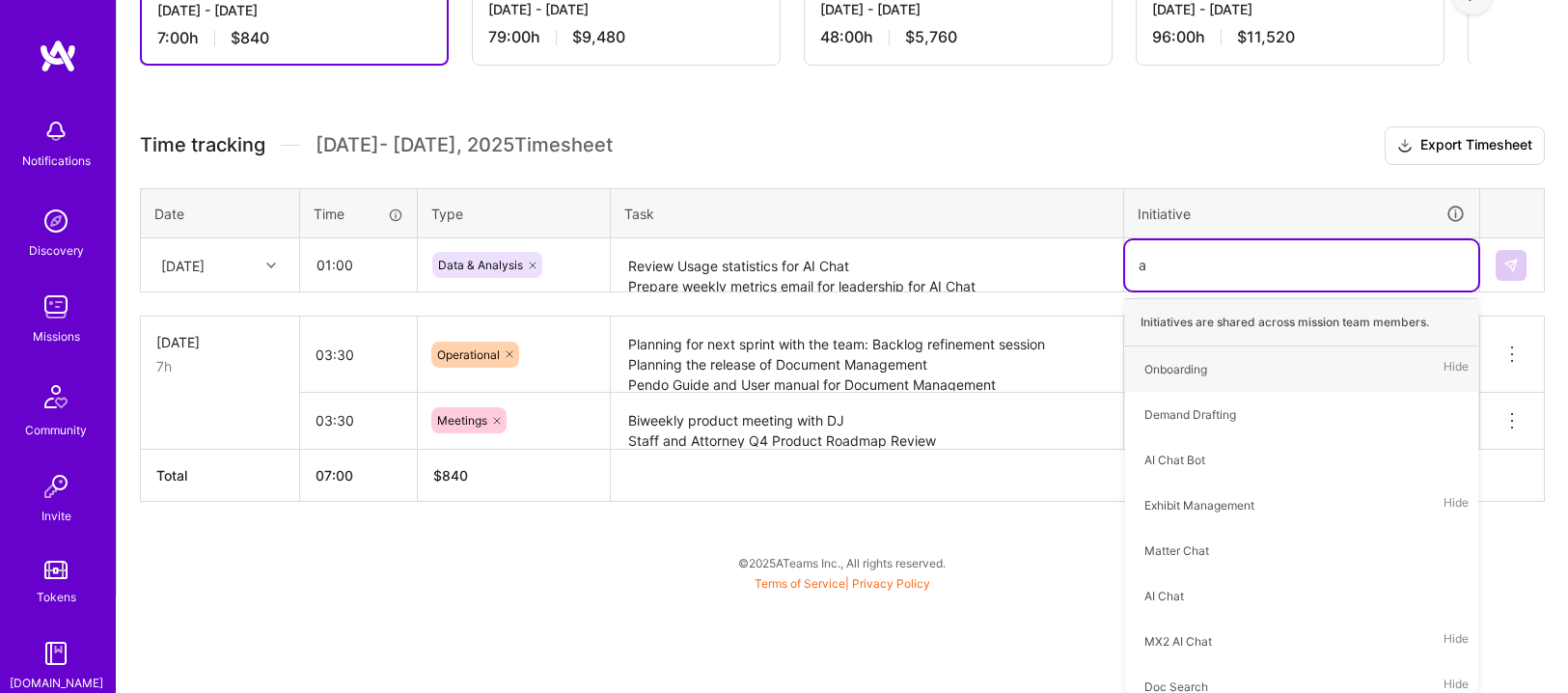
type input "ai"
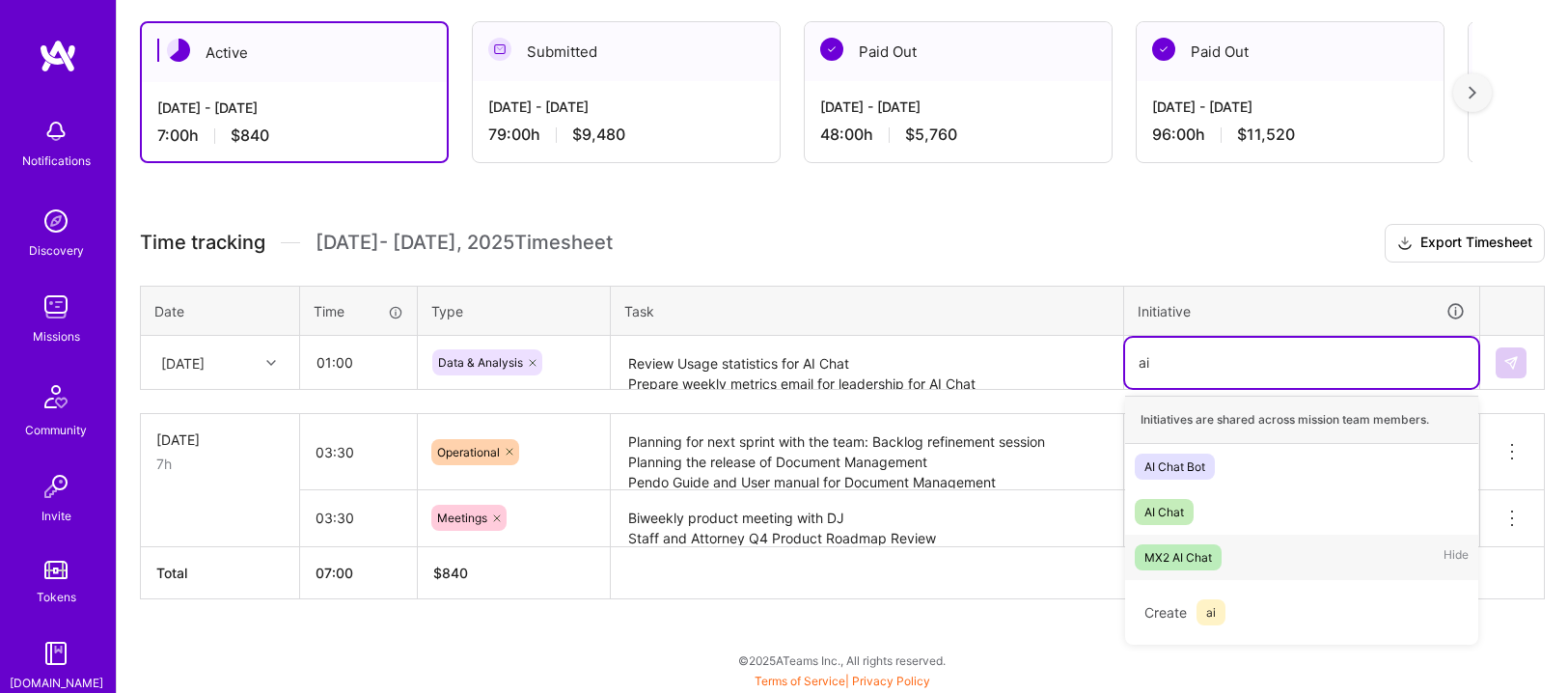
click at [1179, 549] on div "MX2 AI Chat" at bounding box center [1178, 557] width 67 height 20
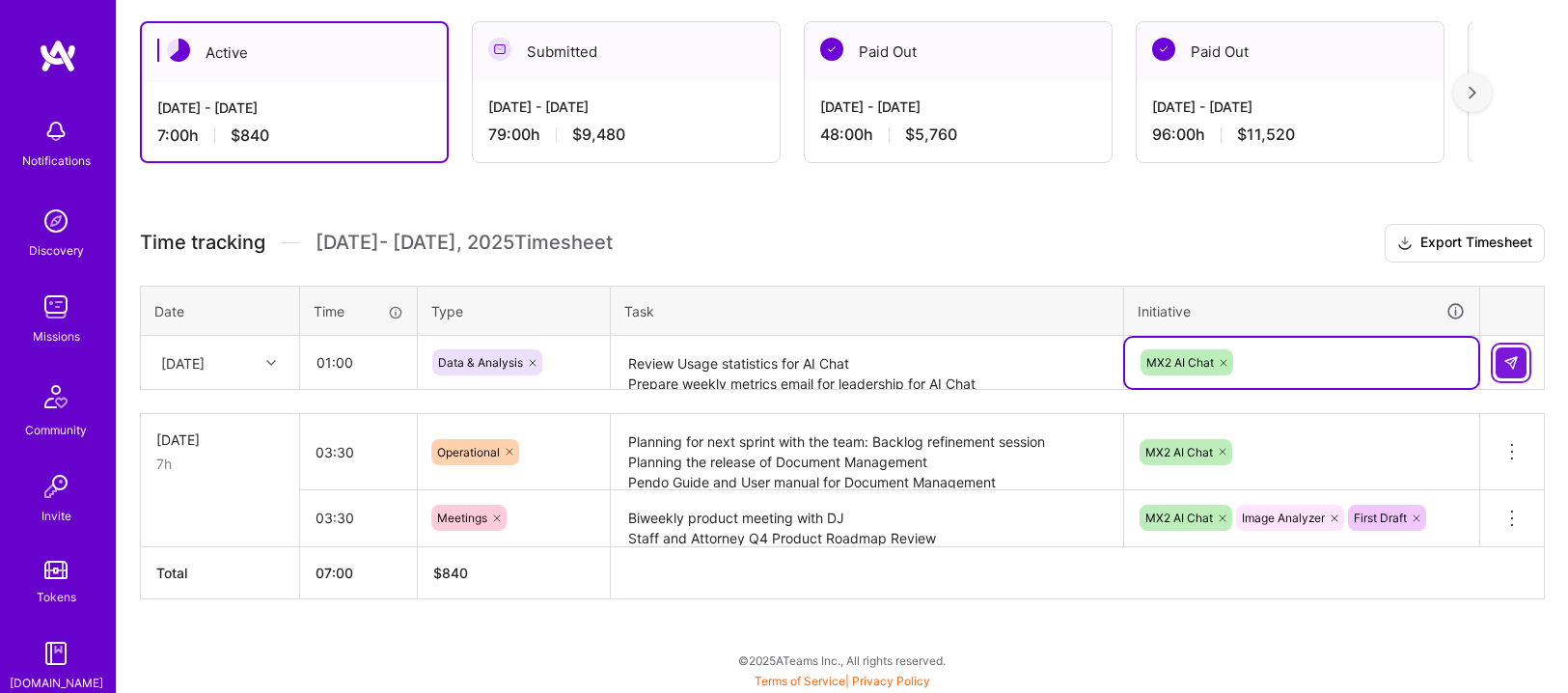
click at [1502, 363] on button at bounding box center [1511, 362] width 31 height 31
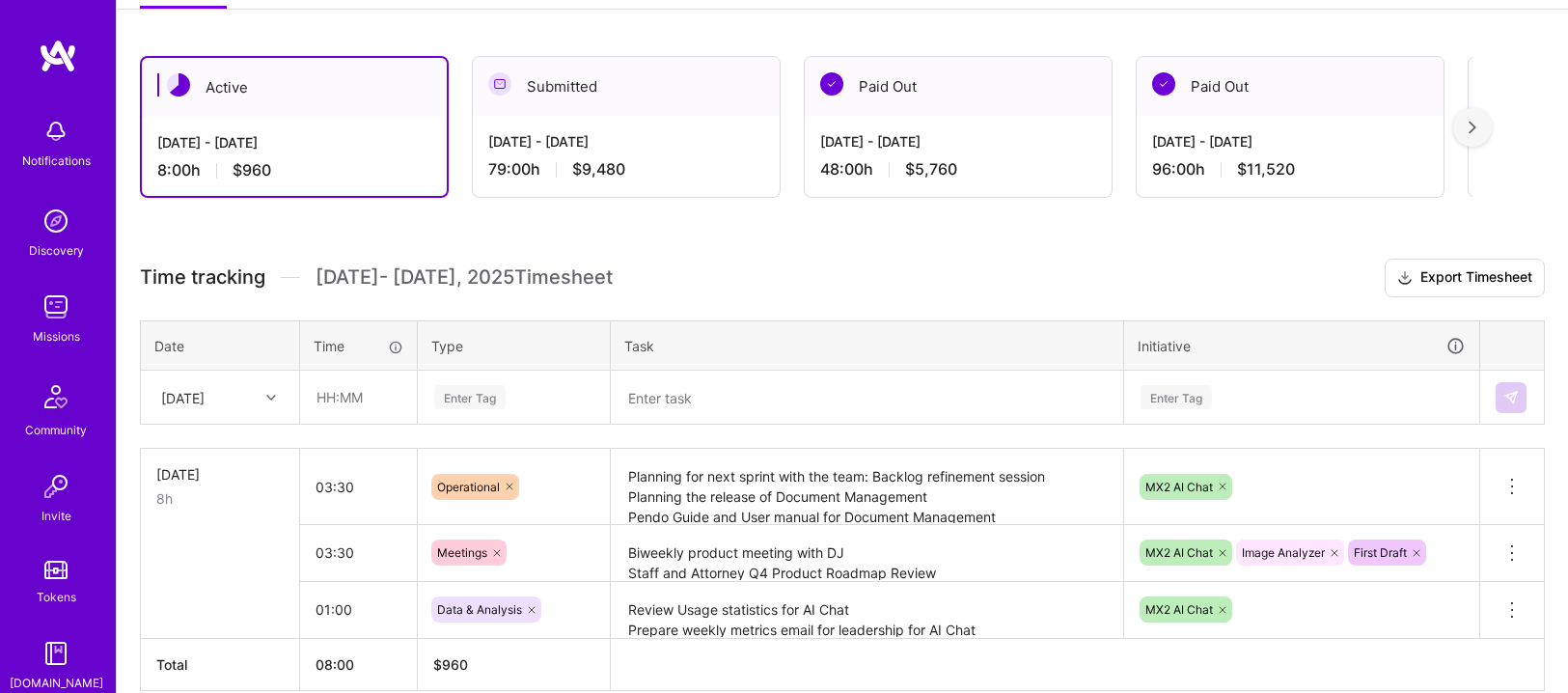
scroll to position [298, 0]
click at [53, 56] on img at bounding box center [57, 55] width 39 height 35
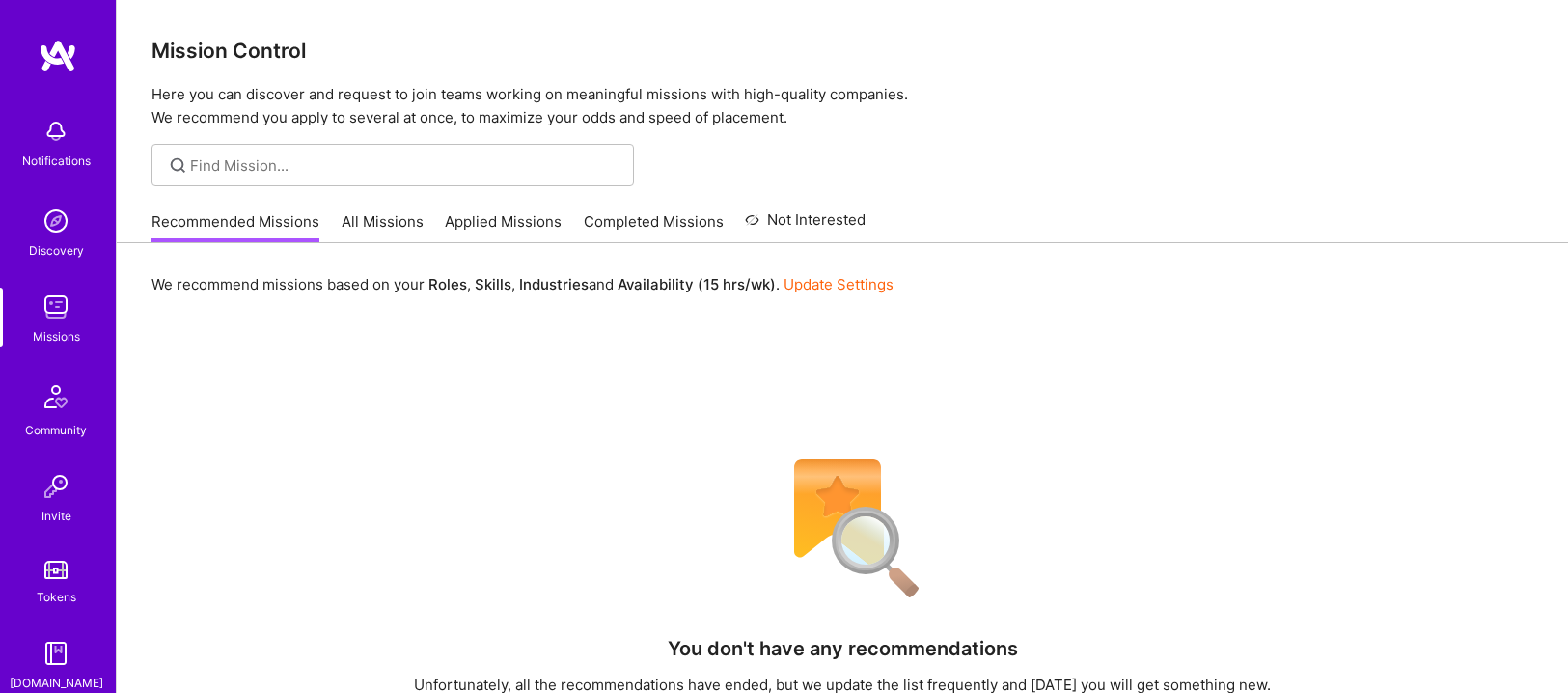
click at [363, 215] on link "All Missions" at bounding box center [383, 227] width 82 height 32
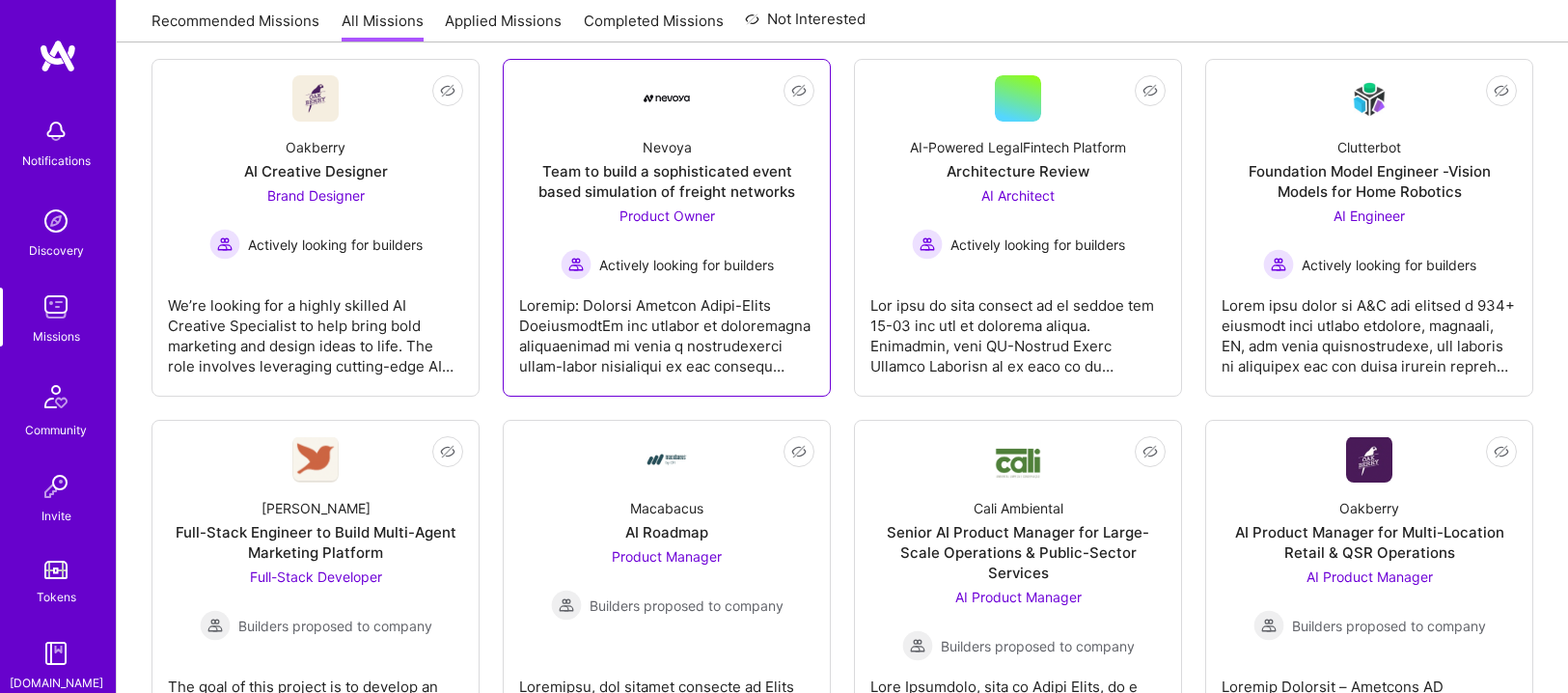
scroll to position [321, 0]
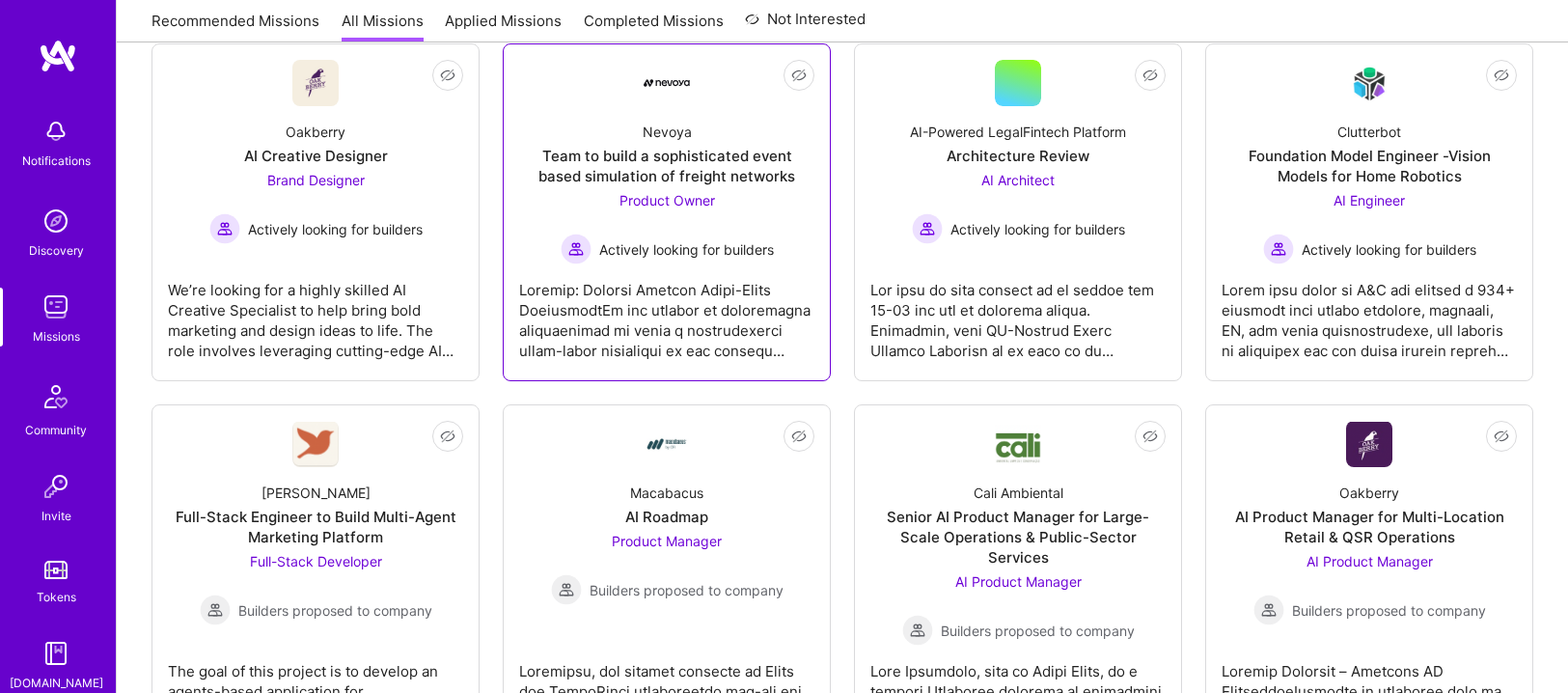
click at [560, 121] on div "Nevoya Team to build a sophisticated event based simulation of freight networks…" at bounding box center [666, 185] width 296 height 158
